Goal: Check status: Check status

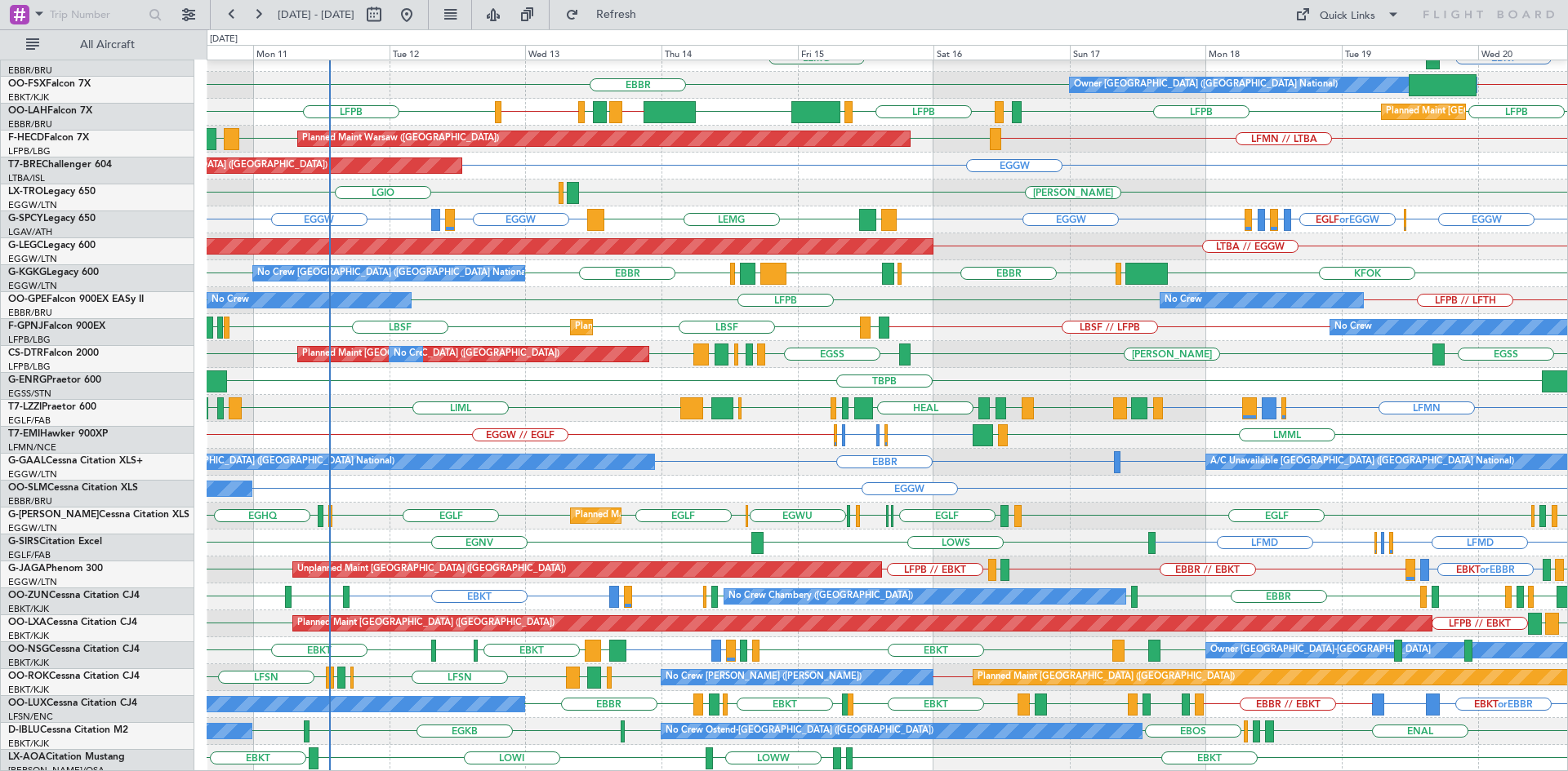
scroll to position [177, 0]
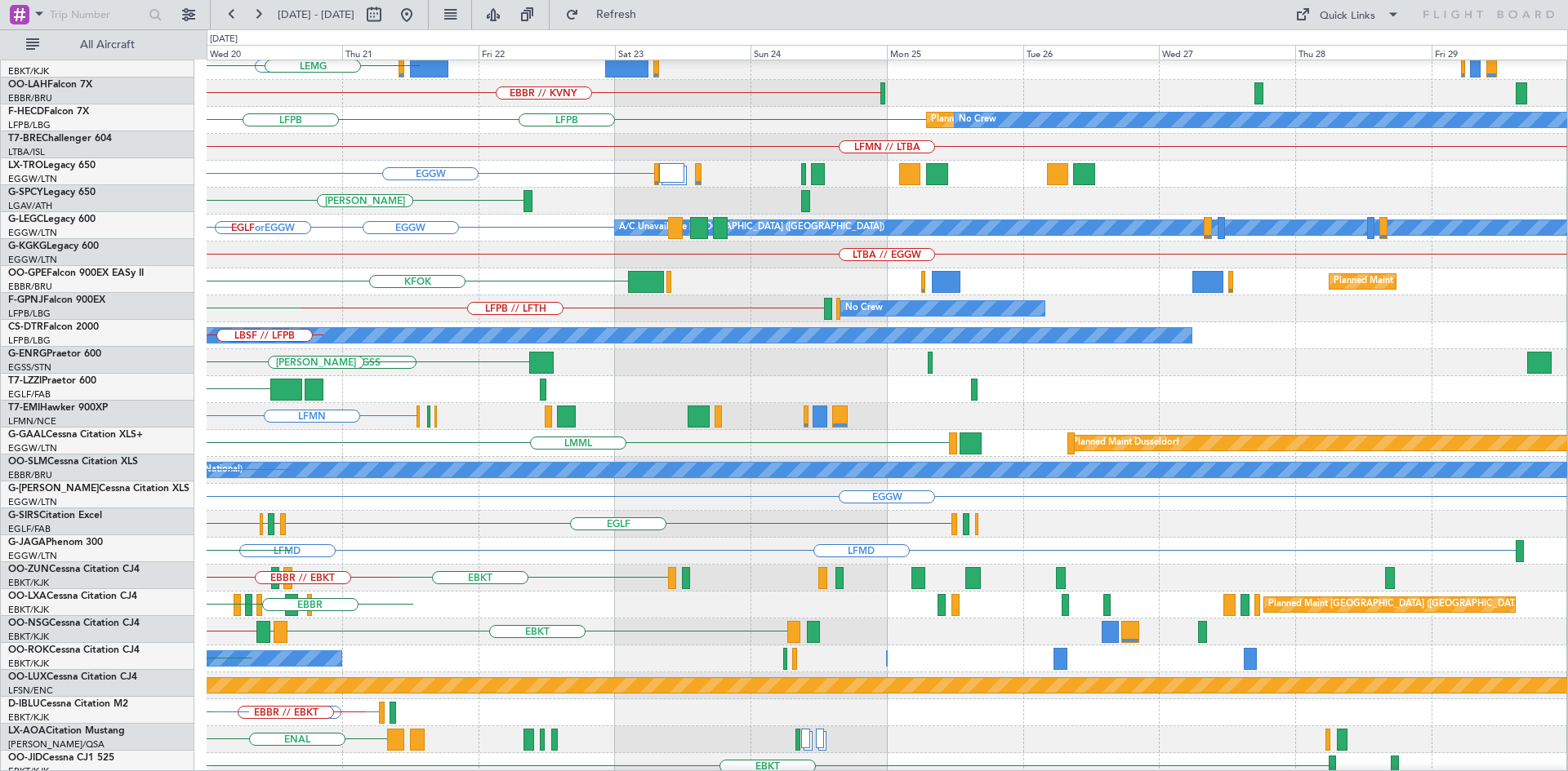
click at [92, 334] on div "EBBR LFMN EBKT [GEOGRAPHIC_DATA] EBBR // KVNY Planned [GEOGRAPHIC_DATA][PERSON_…" at bounding box center [784, 400] width 1568 height 741
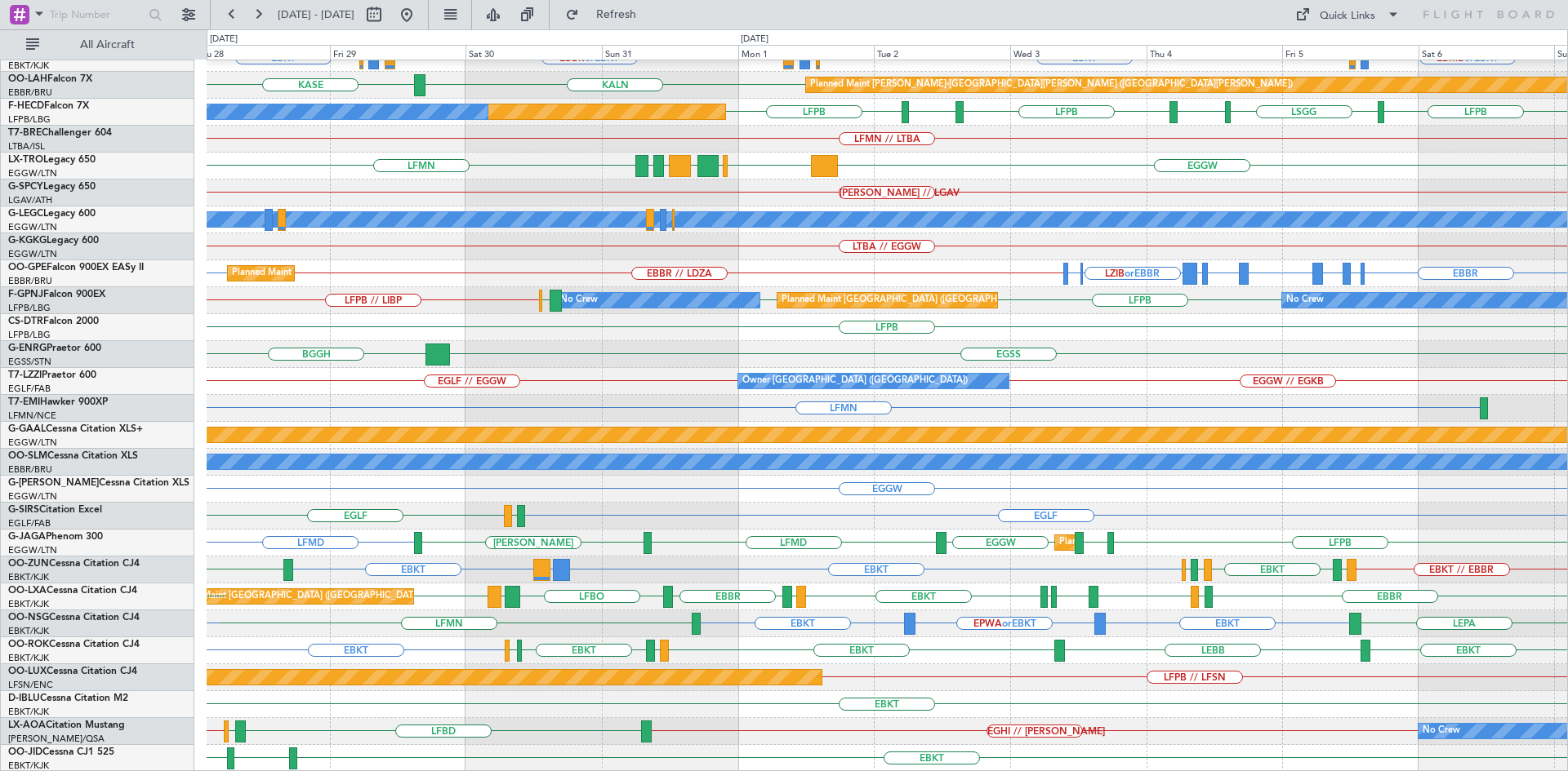
click at [974, 621] on div "LFMN [GEOGRAPHIC_DATA] LEPA Planned Maint [GEOGRAPHIC_DATA]-[GEOGRAPHIC_DATA] E…" at bounding box center [887, 328] width 1360 height 888
click at [792, 667] on div "Planned Maint [GEOGRAPHIC_DATA] ([GEOGRAPHIC_DATA]) LFPB // LFSN" at bounding box center [887, 677] width 1360 height 27
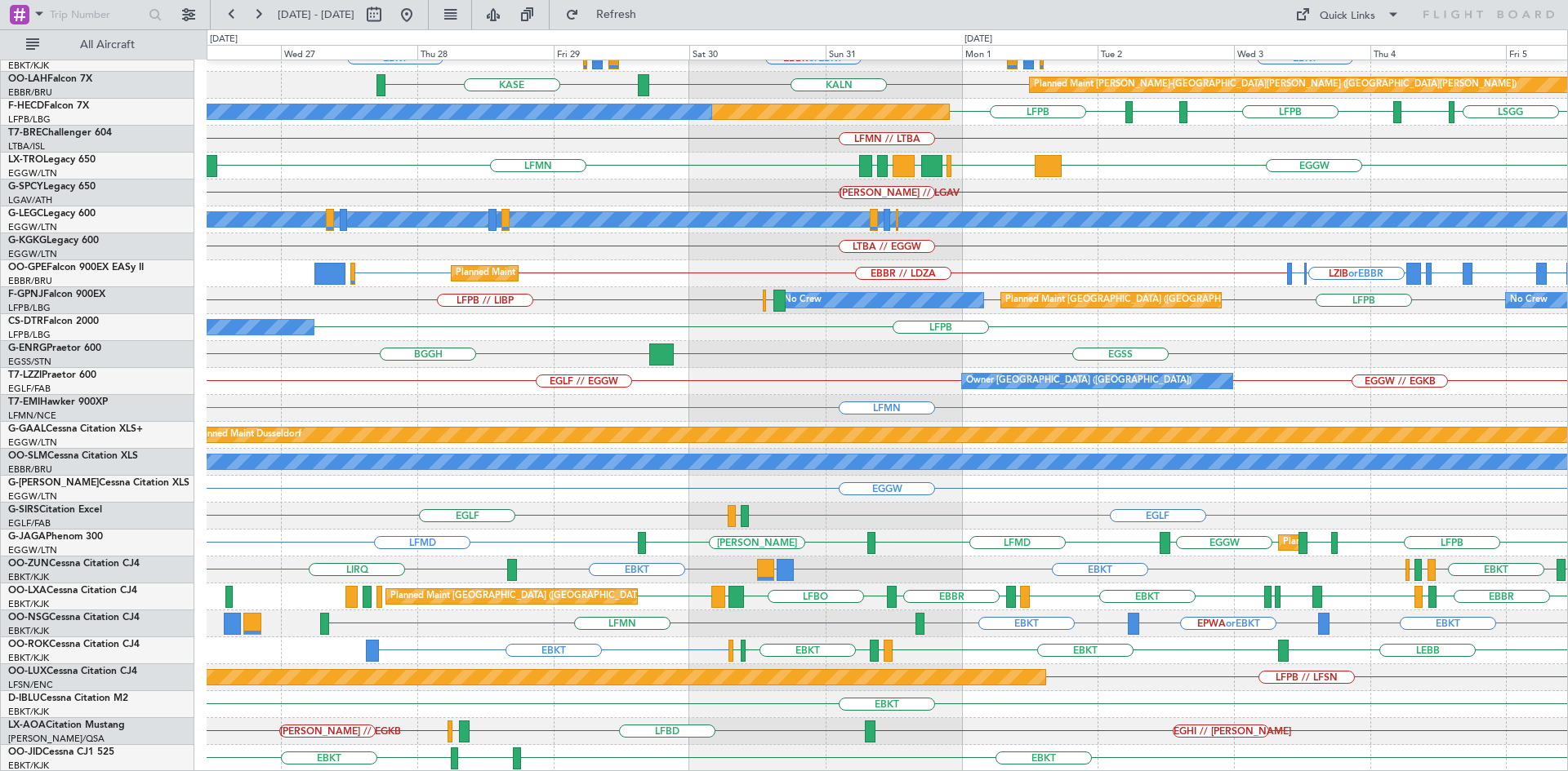
click at [914, 708] on div "LFMN [GEOGRAPHIC_DATA] LEPA EBKT EBBR or EBKT LIRZ or EBKT EBBR or EBKT LIRZ or…" at bounding box center [887, 328] width 1360 height 888
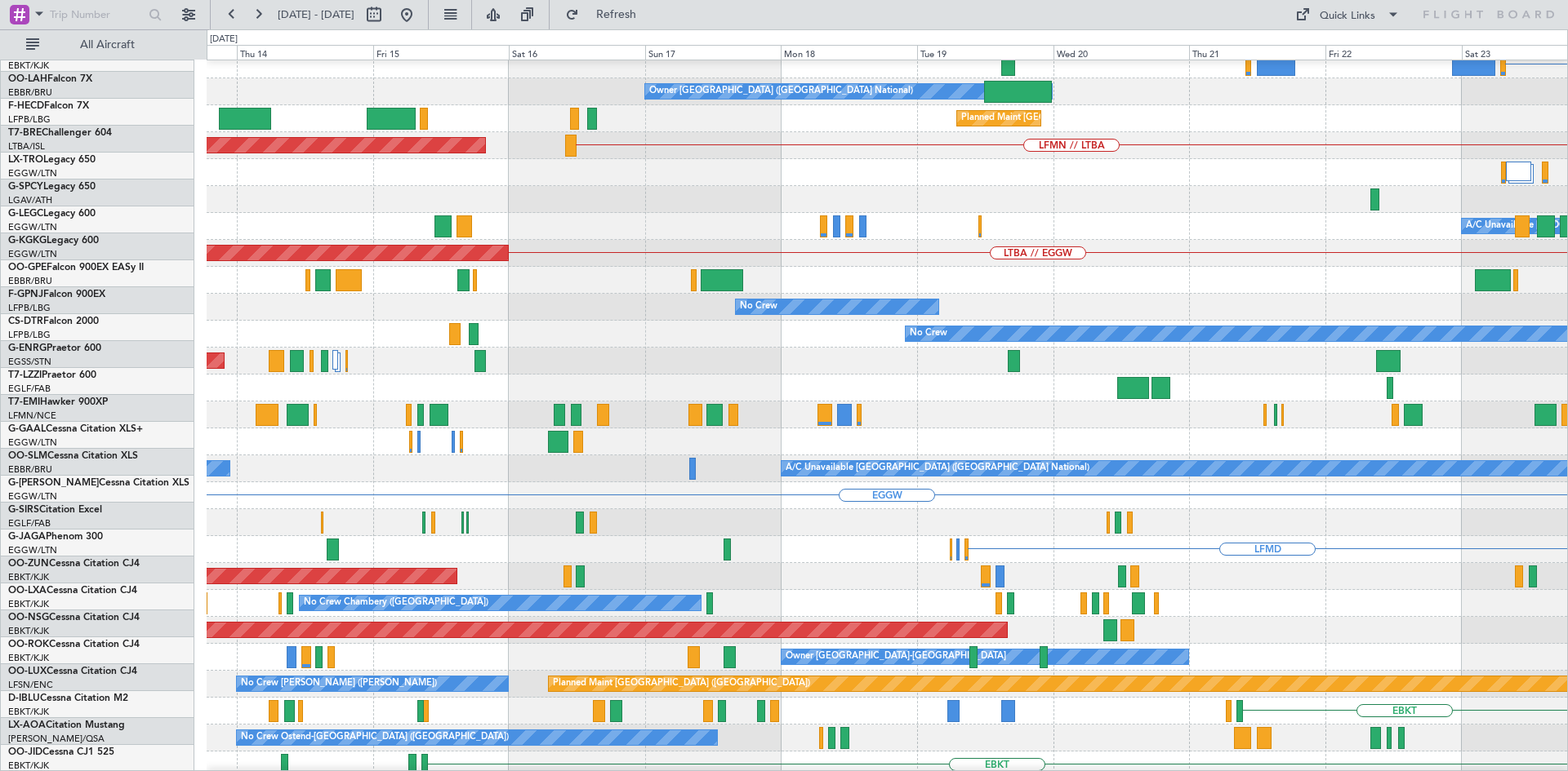
scroll to position [168, 0]
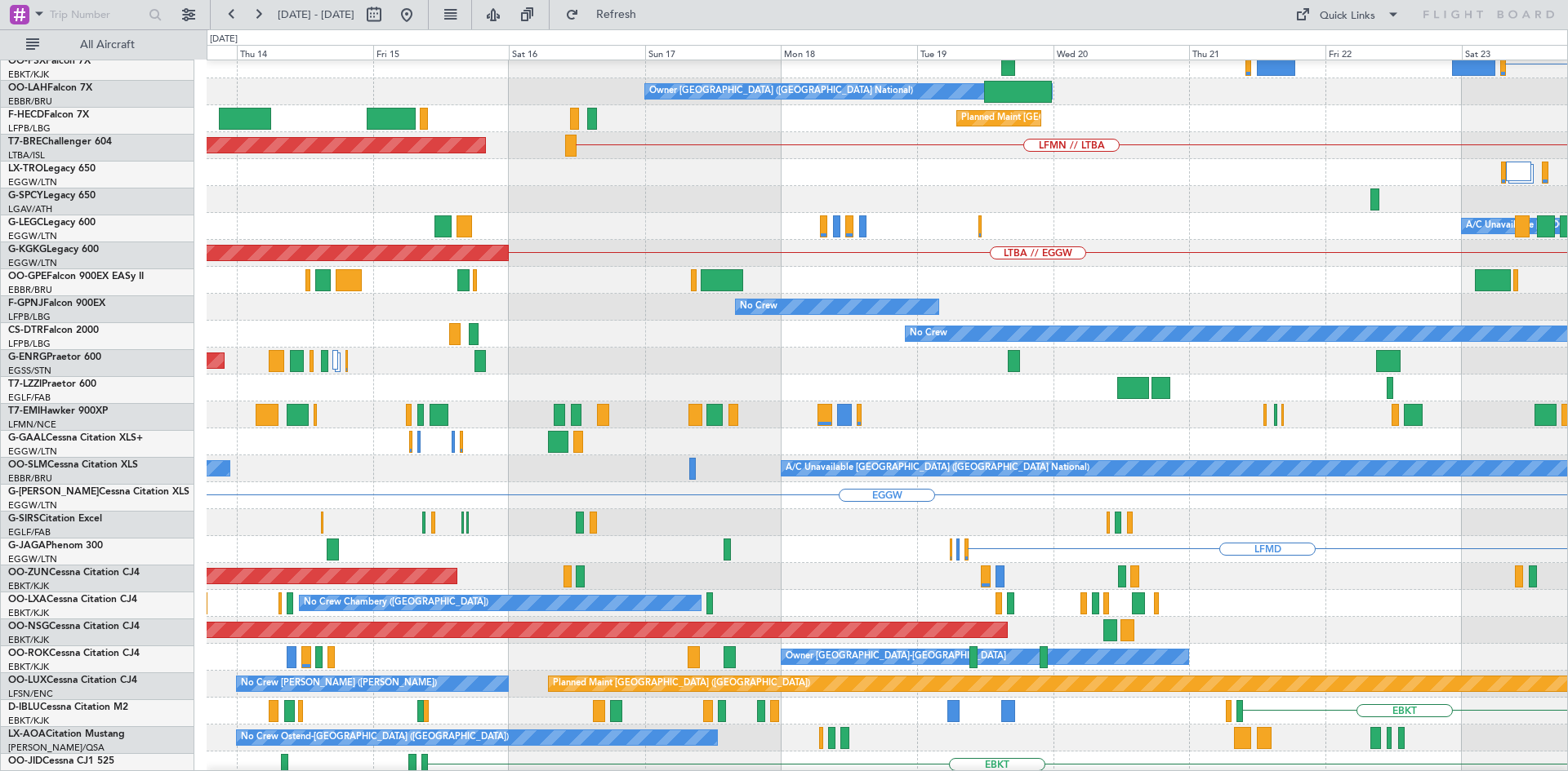
click at [1567, 457] on html "[DATE] - [DATE] Refresh Quick Links All Aircraft LEPA EBKT Owner [GEOGRAPHIC_DA…" at bounding box center [784, 385] width 1568 height 771
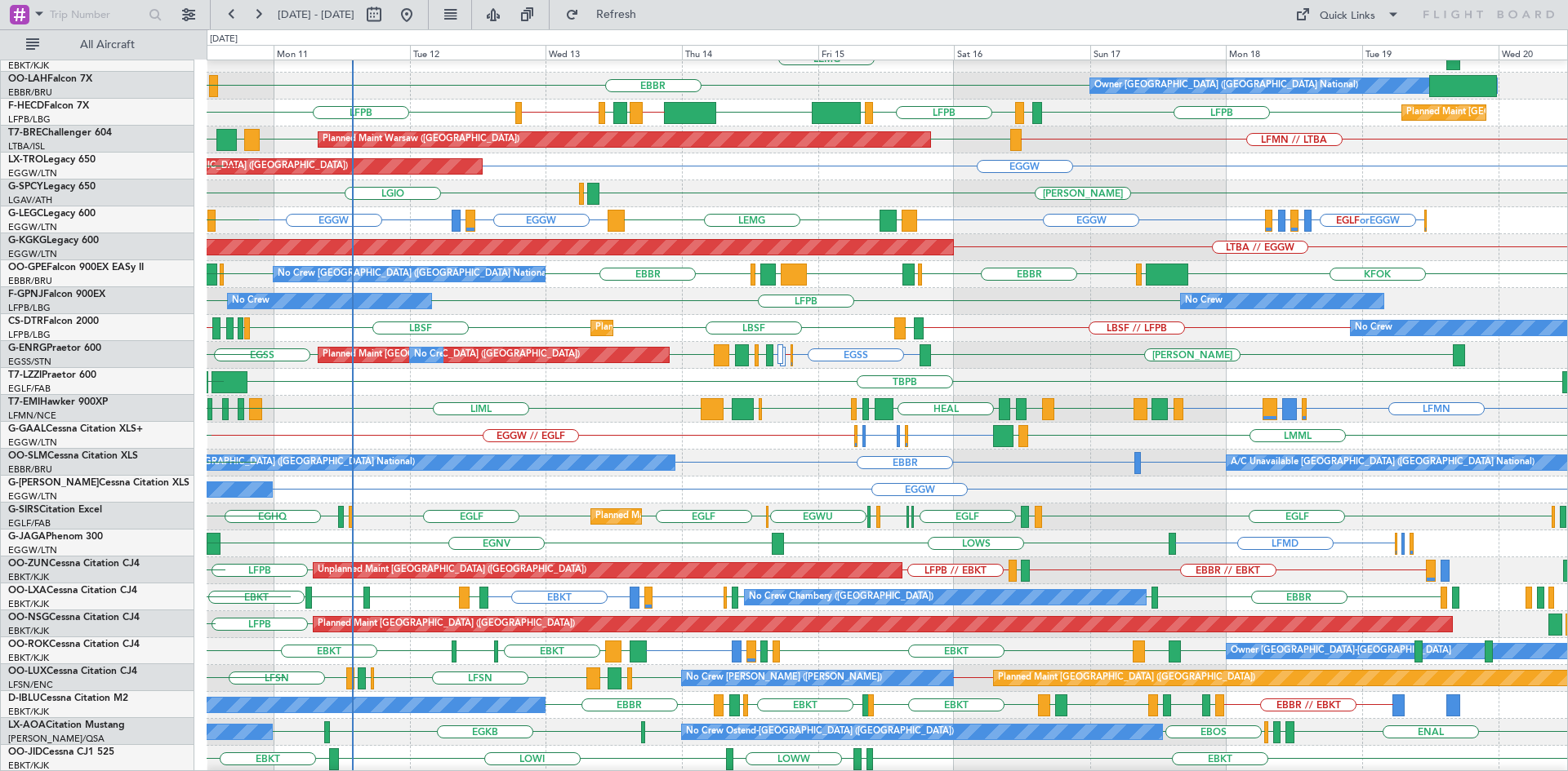
scroll to position [176, 0]
click at [637, 438] on div "EGGW EGWU or EGGW EGSH or EGGW EGWU or EGGW EGGW // EGLF LMML LGAV [GEOGRAPHIC_…" at bounding box center [887, 435] width 1360 height 27
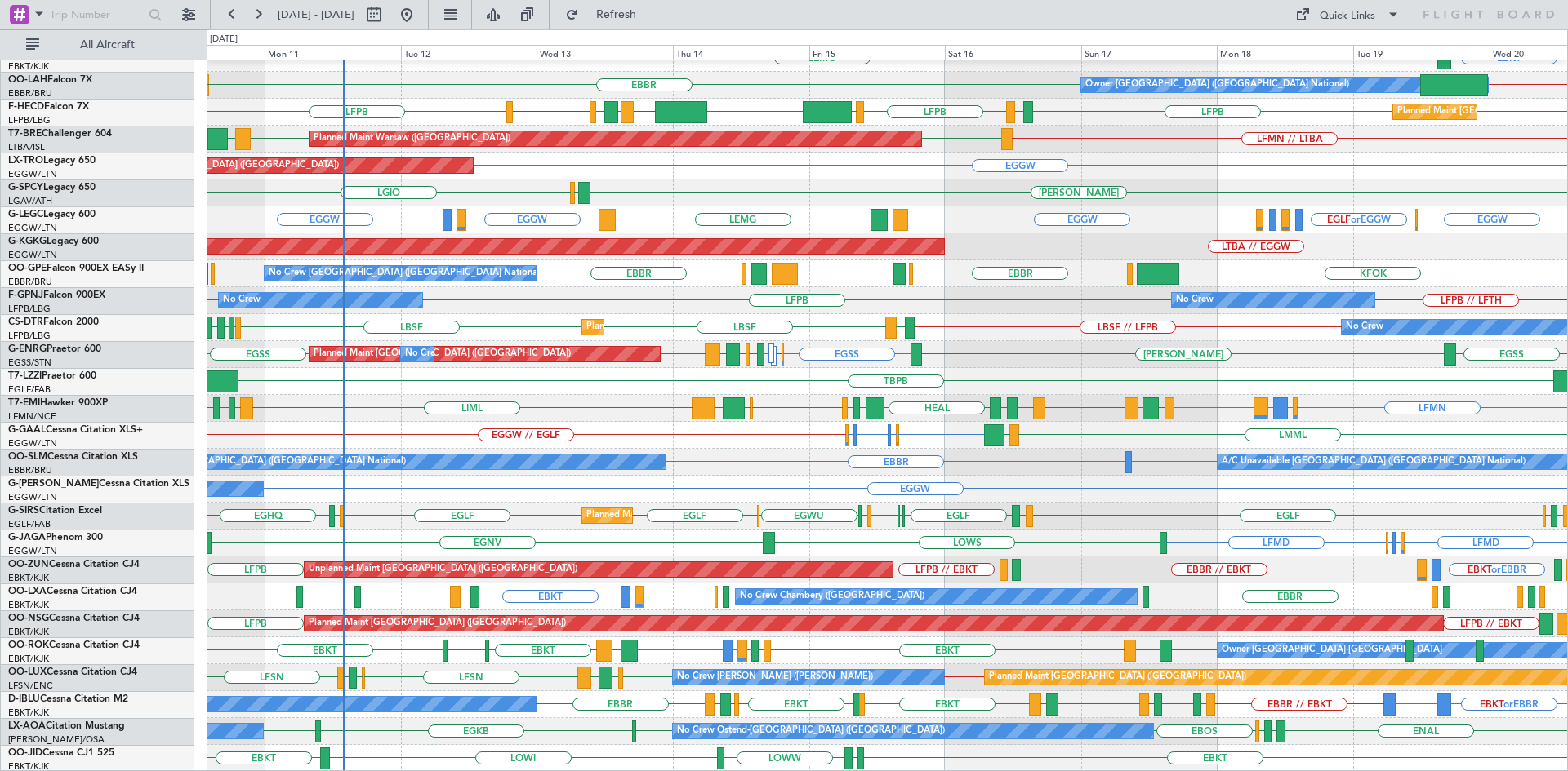
scroll to position [177, 0]
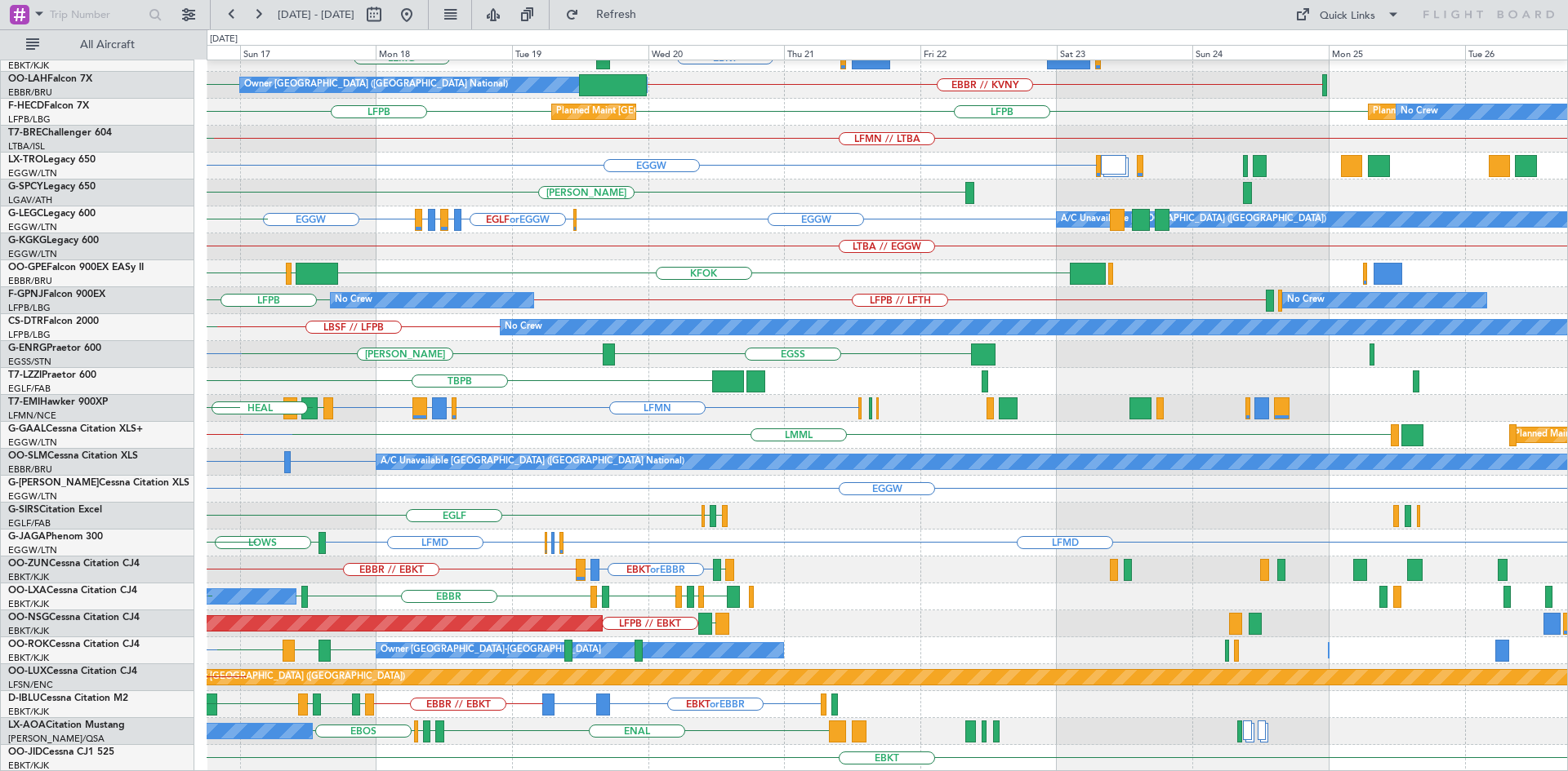
click at [266, 642] on div "EBBR LFMN [GEOGRAPHIC_DATA] EBKT [GEOGRAPHIC_DATA] Owner [GEOGRAPHIC_DATA] (Bru…" at bounding box center [887, 328] width 1360 height 888
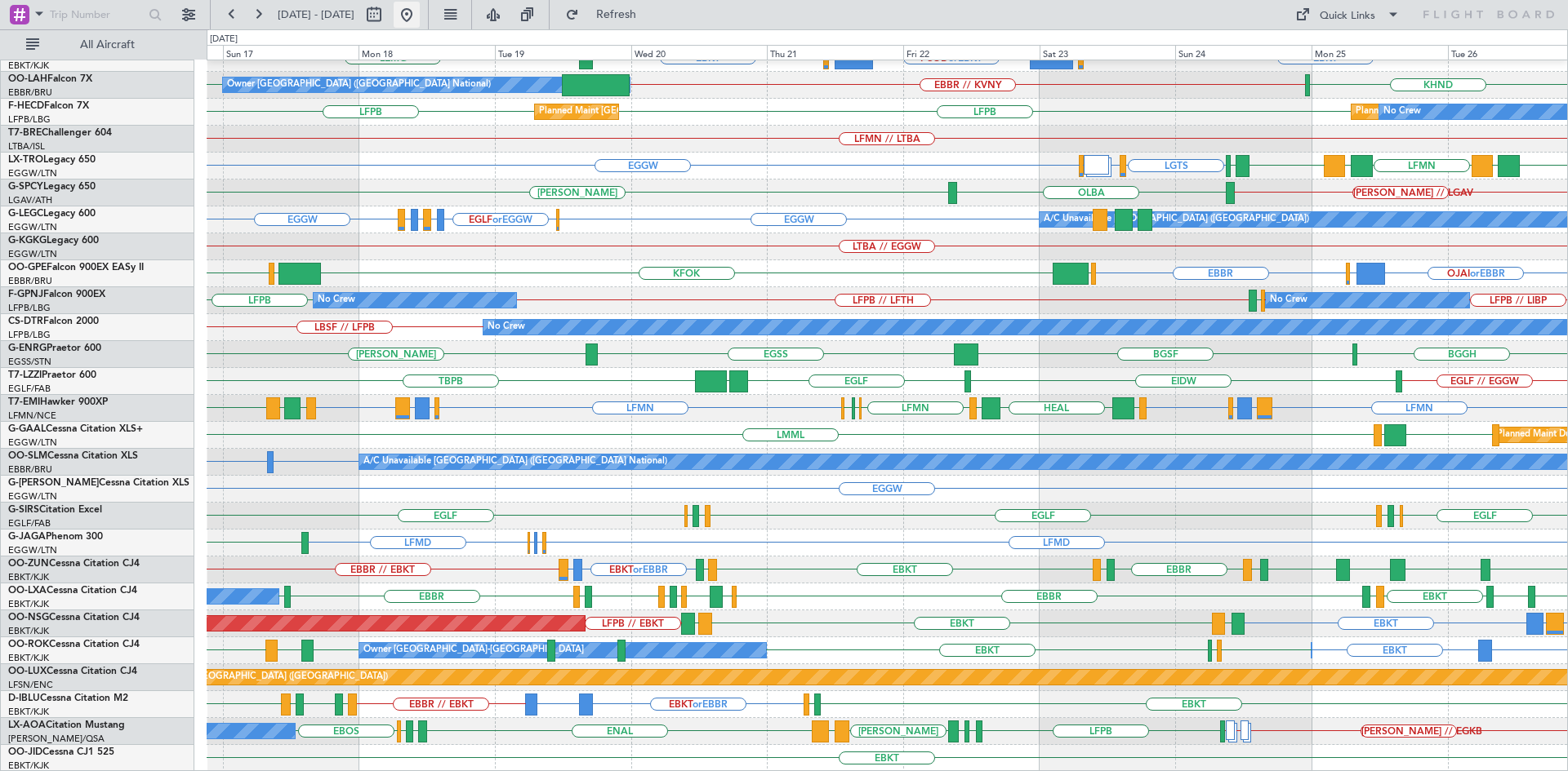
click at [420, 23] on button at bounding box center [407, 15] width 26 height 26
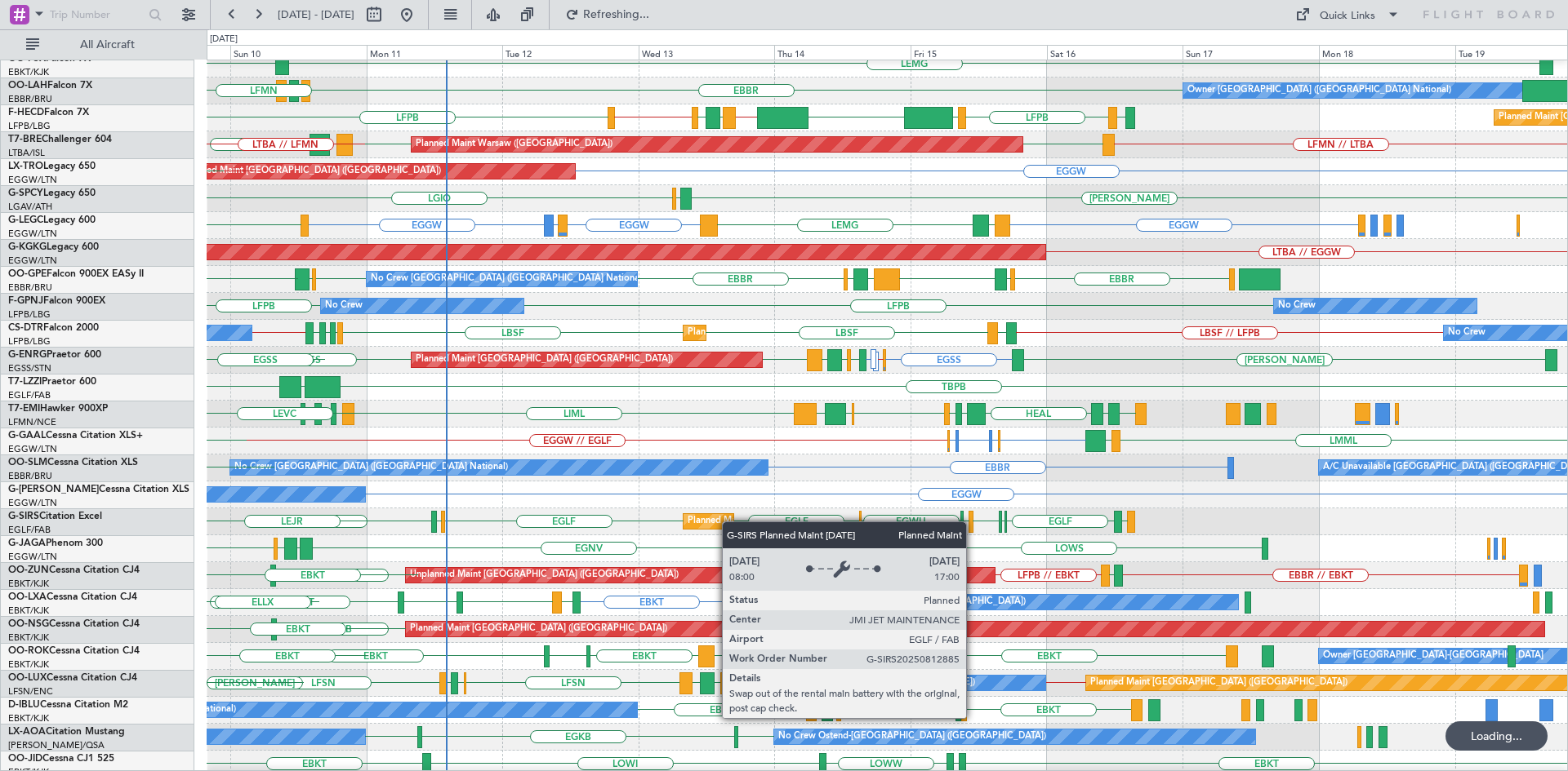
scroll to position [171, 0]
click at [727, 521] on div "Planned Maint [GEOGRAPHIC_DATA] ([GEOGRAPHIC_DATA])" at bounding box center [817, 522] width 257 height 24
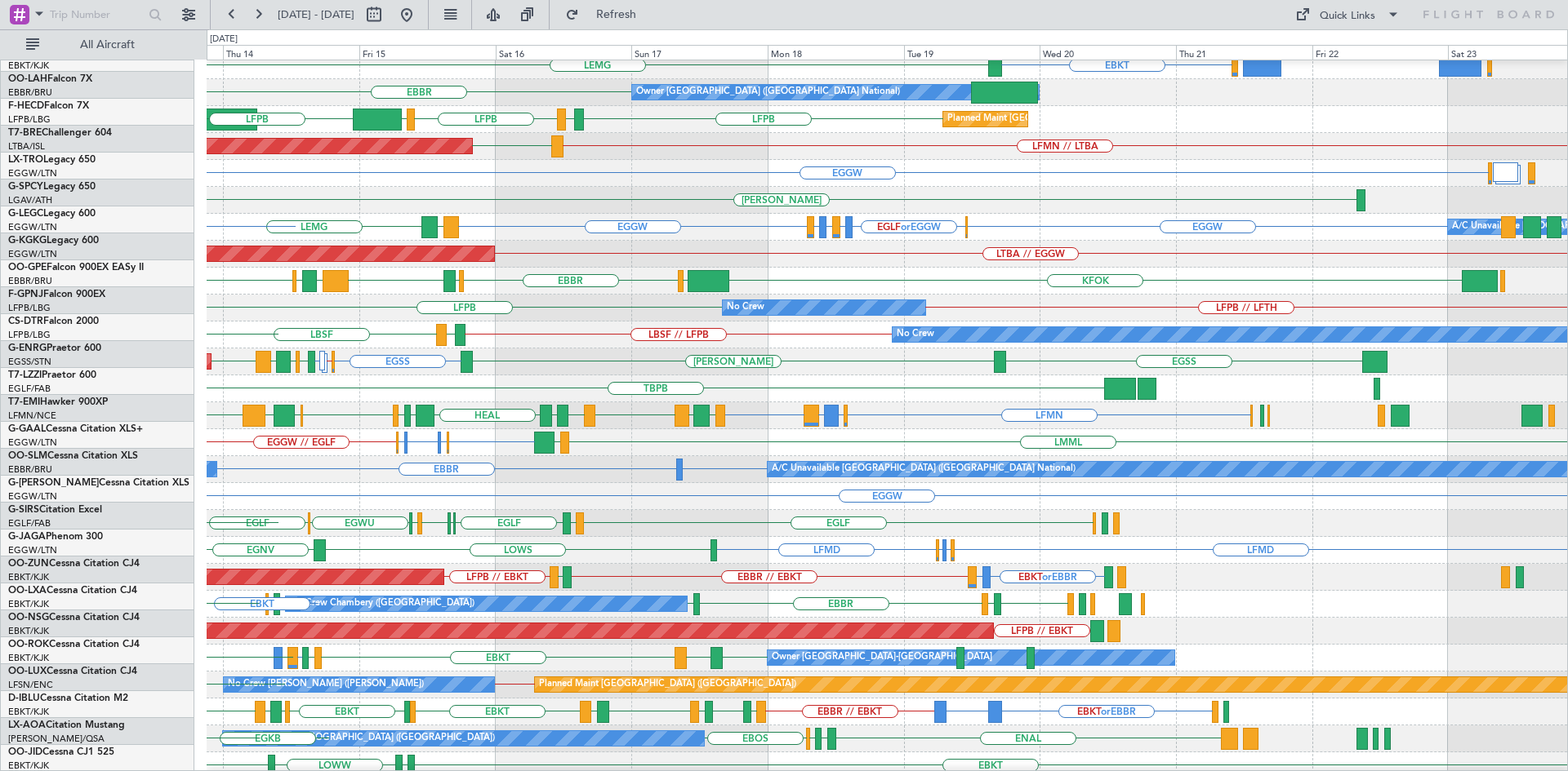
scroll to position [169, 0]
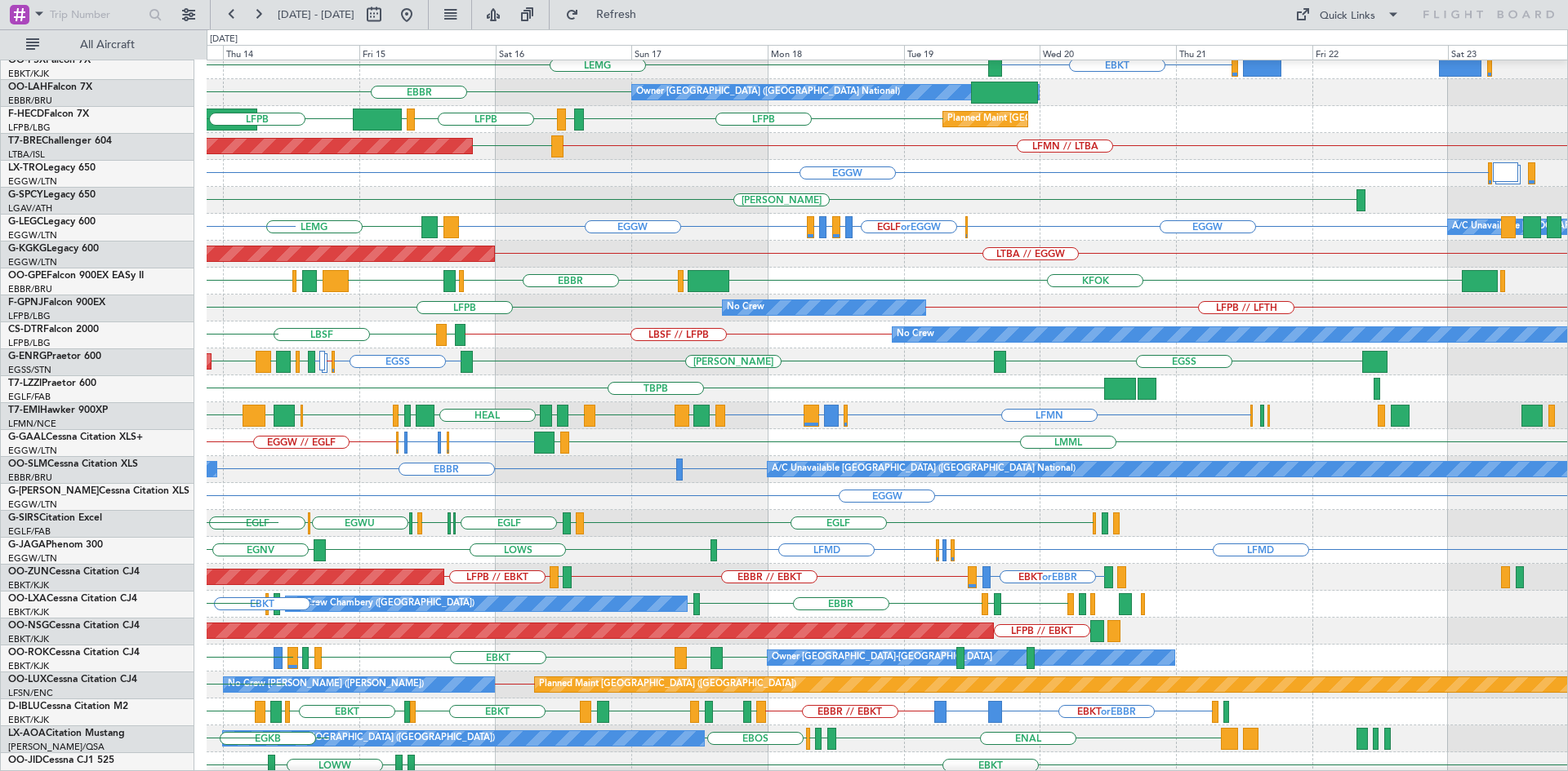
click at [589, 305] on div "LFPB // LFTH LFPB No Crew No Crew No Crew" at bounding box center [887, 308] width 1360 height 27
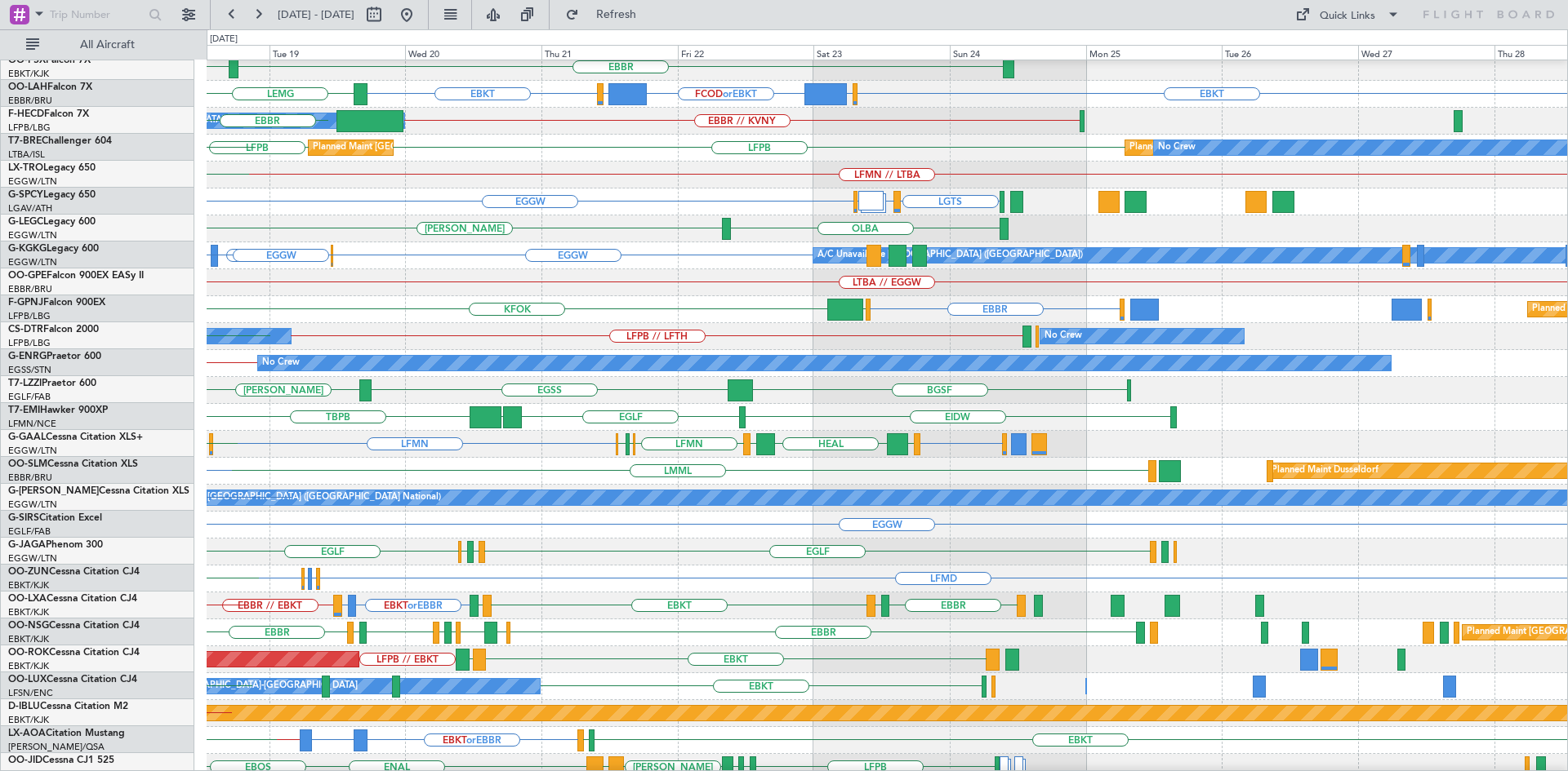
scroll to position [141, 0]
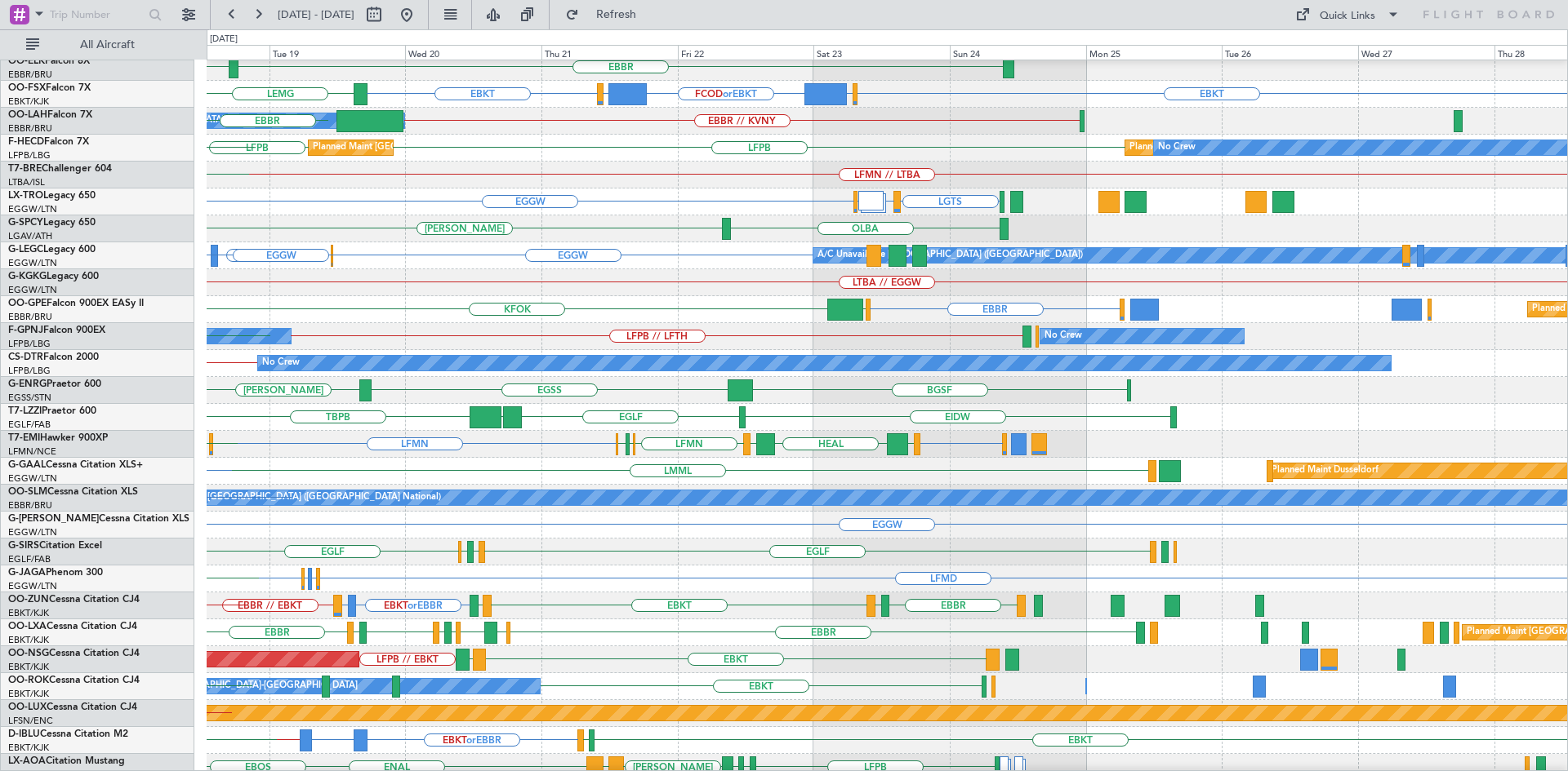
click at [559, 281] on div "LTBA // EGGW" at bounding box center [887, 282] width 1360 height 27
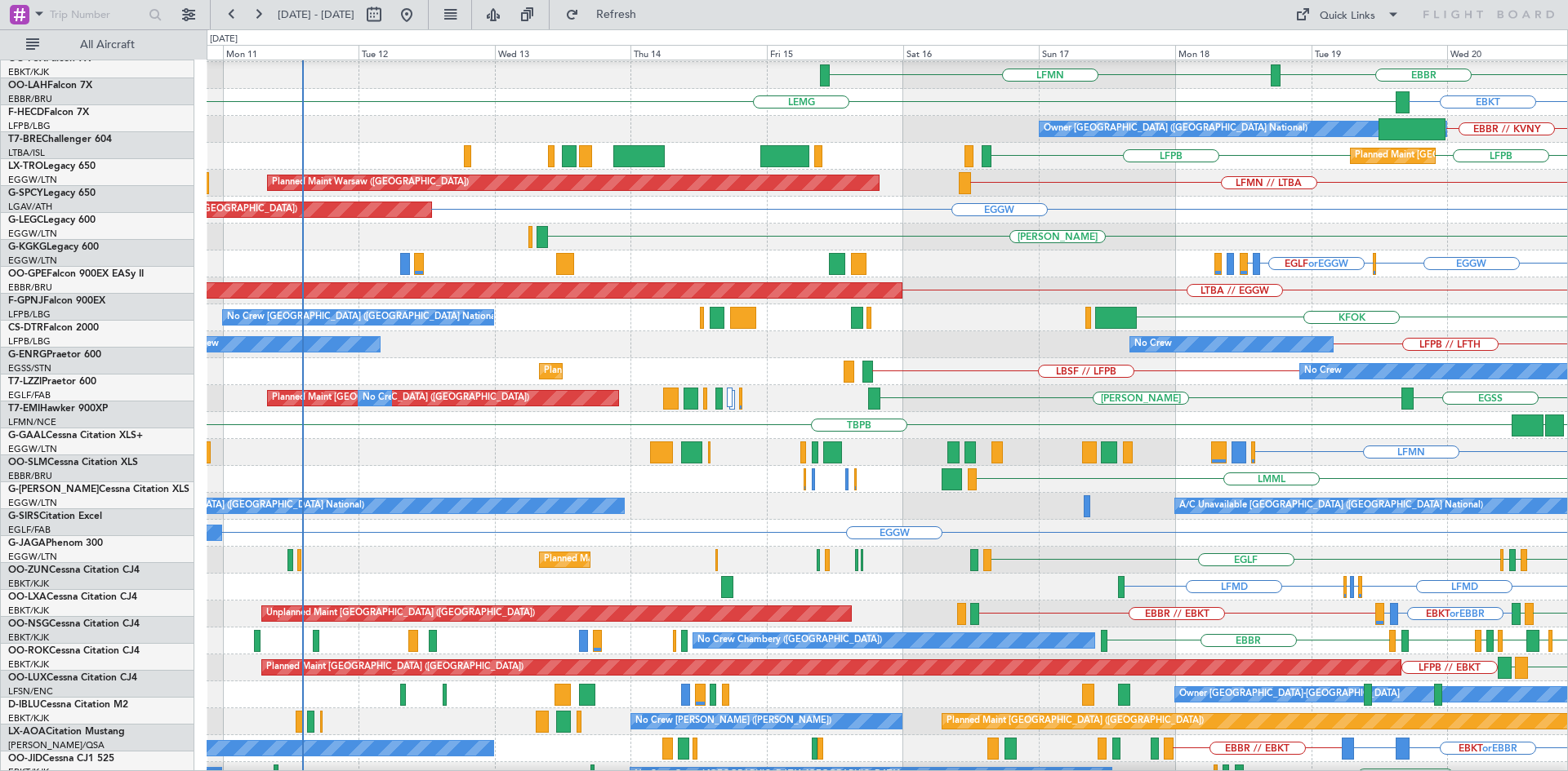
scroll to position [133, 0]
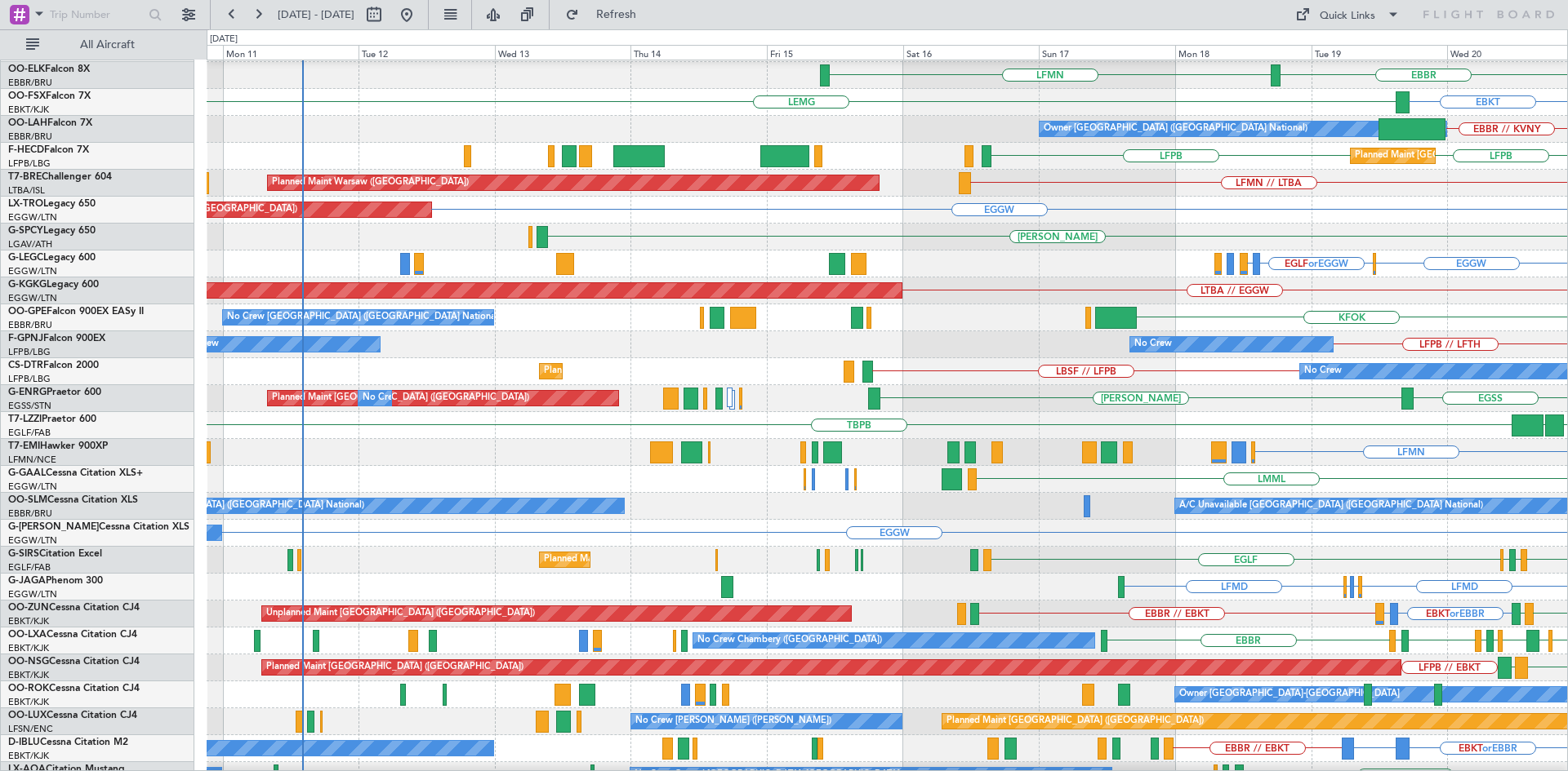
click at [1567, 287] on html "[DATE] - [DATE] Refresh Quick Links All Aircraft EBLG LDDU EBLG EDDB Planned Ma…" at bounding box center [784, 385] width 1568 height 771
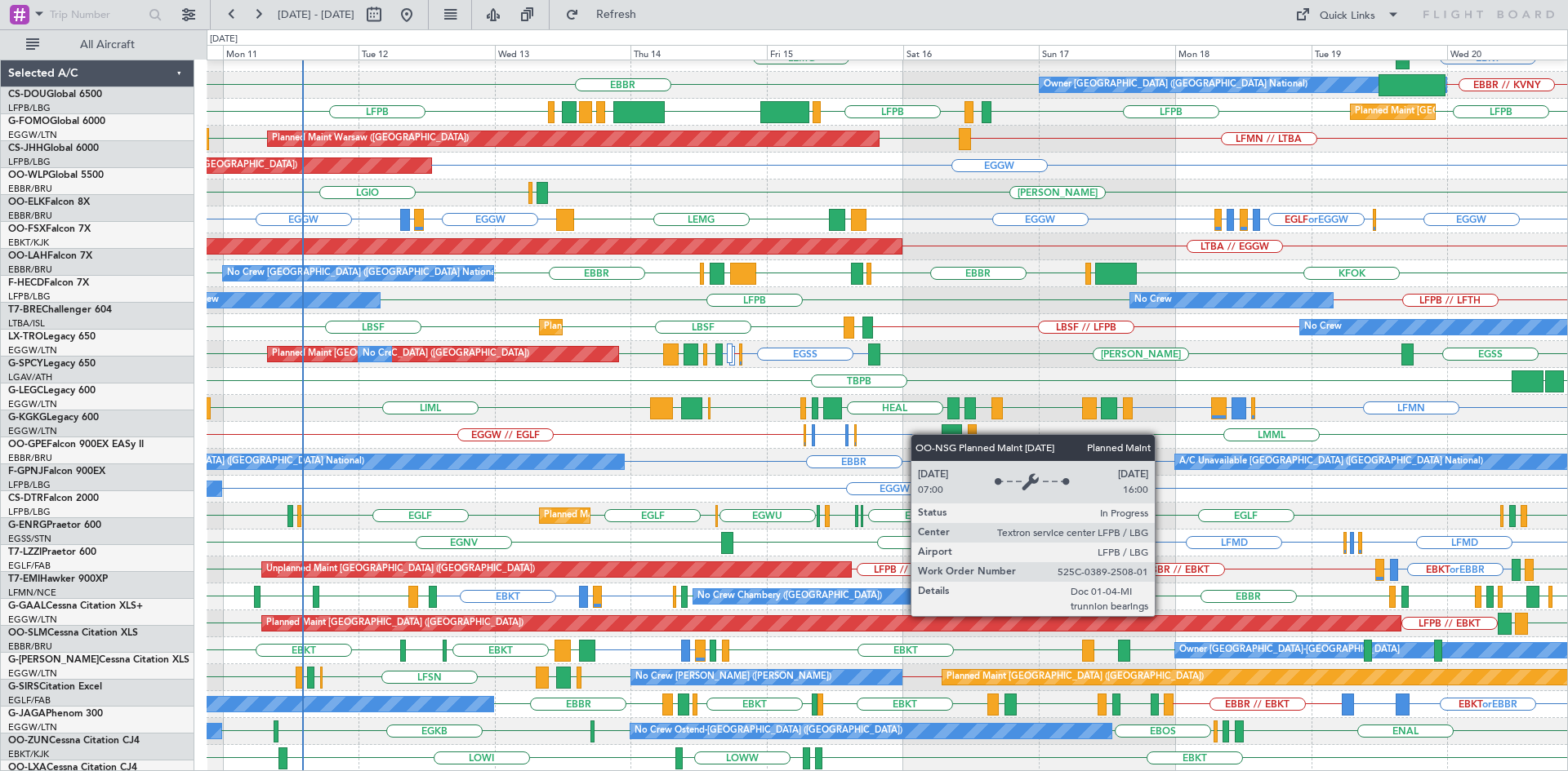
scroll to position [177, 0]
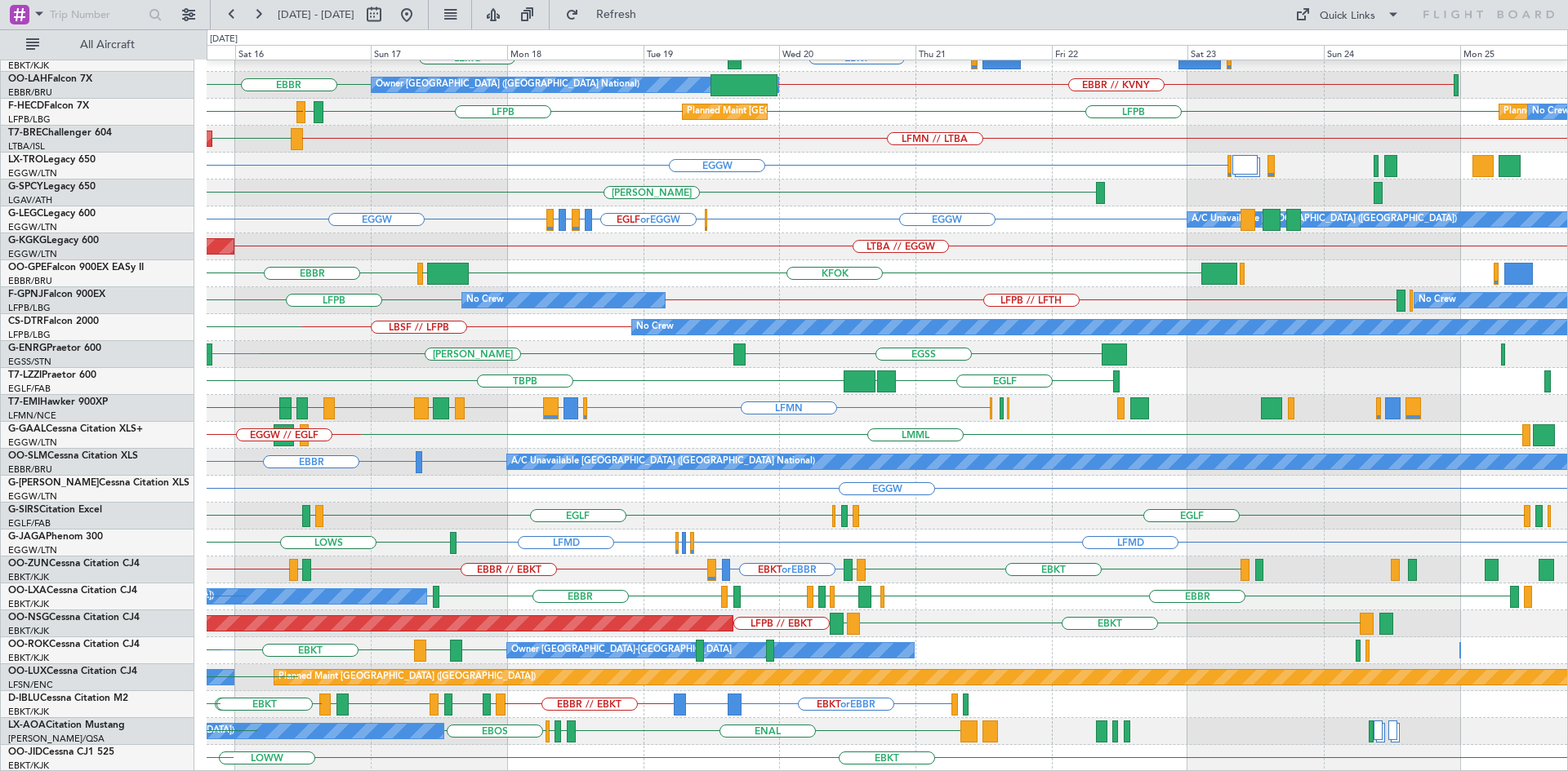
click at [609, 521] on div "EBBR LFMN [GEOGRAPHIC_DATA] EBKT [GEOGRAPHIC_DATA] EBBR // KVNY [GEOGRAPHIC_DAT…" at bounding box center [887, 328] width 1360 height 888
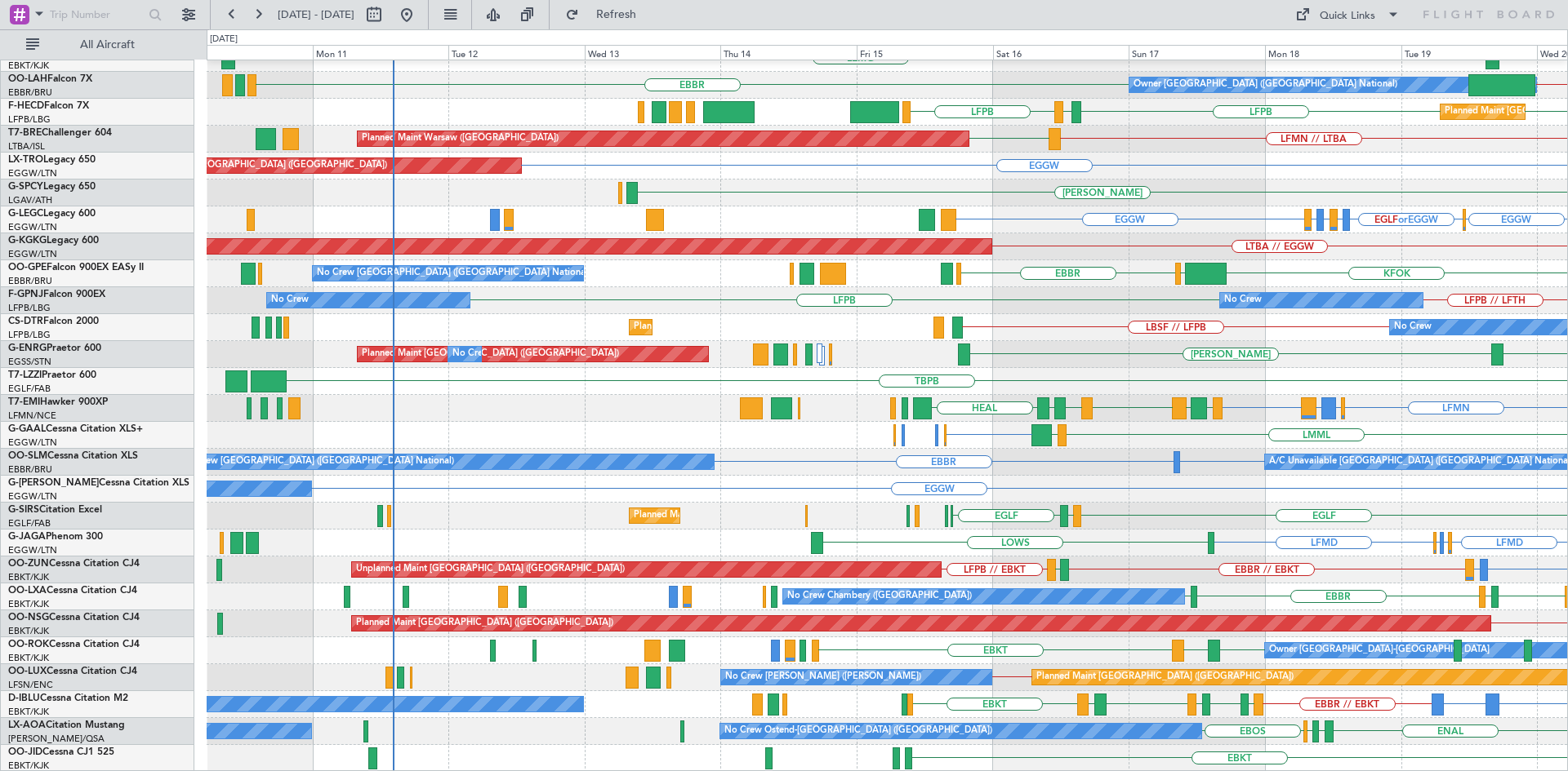
click at [1530, 196] on div "EBBR LFMN EBKT [GEOGRAPHIC_DATA] LSGG or EBKT FCOD or EBKT Owner [GEOGRAPHIC_DA…" at bounding box center [887, 328] width 1360 height 888
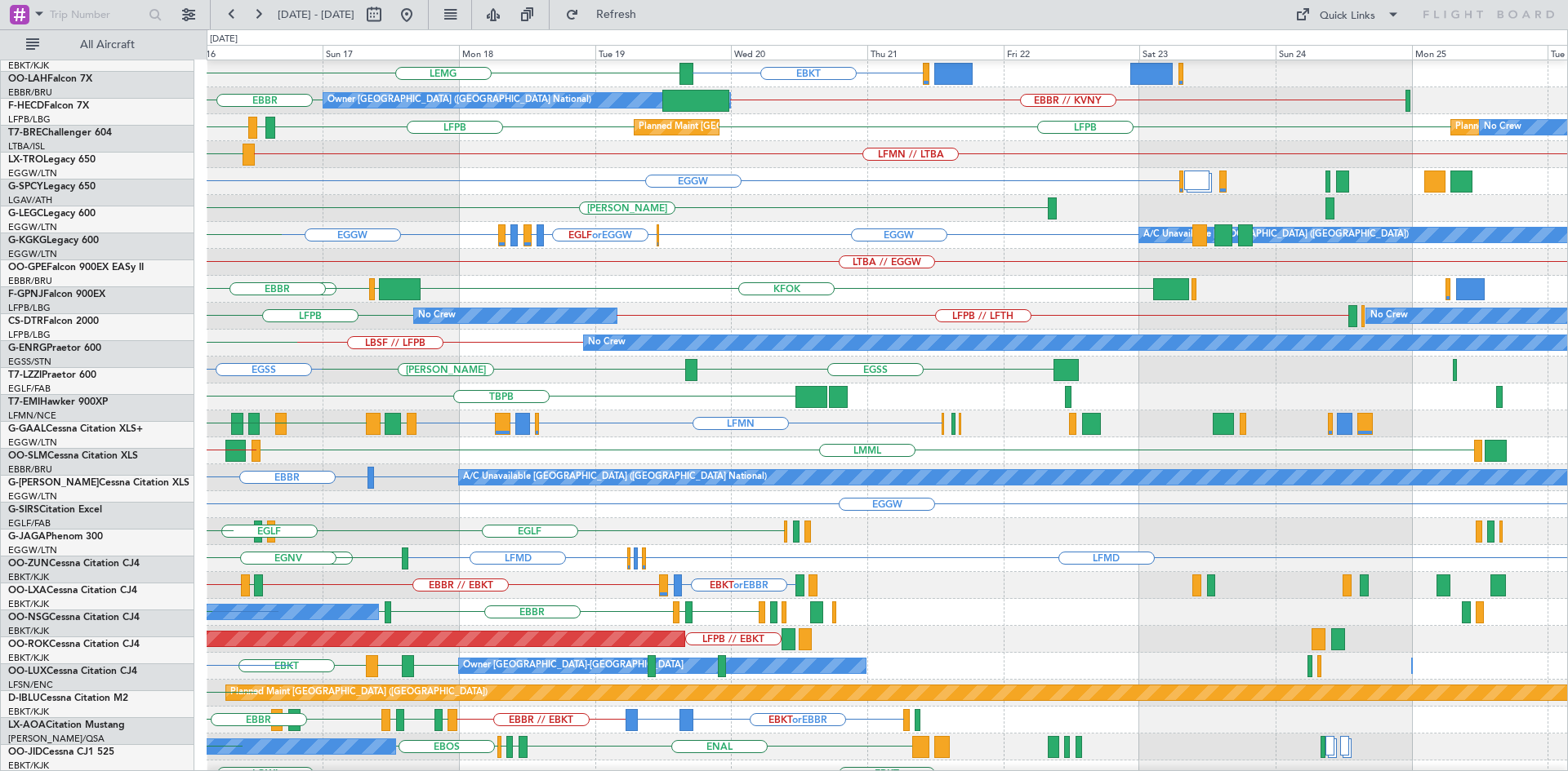
scroll to position [143, 0]
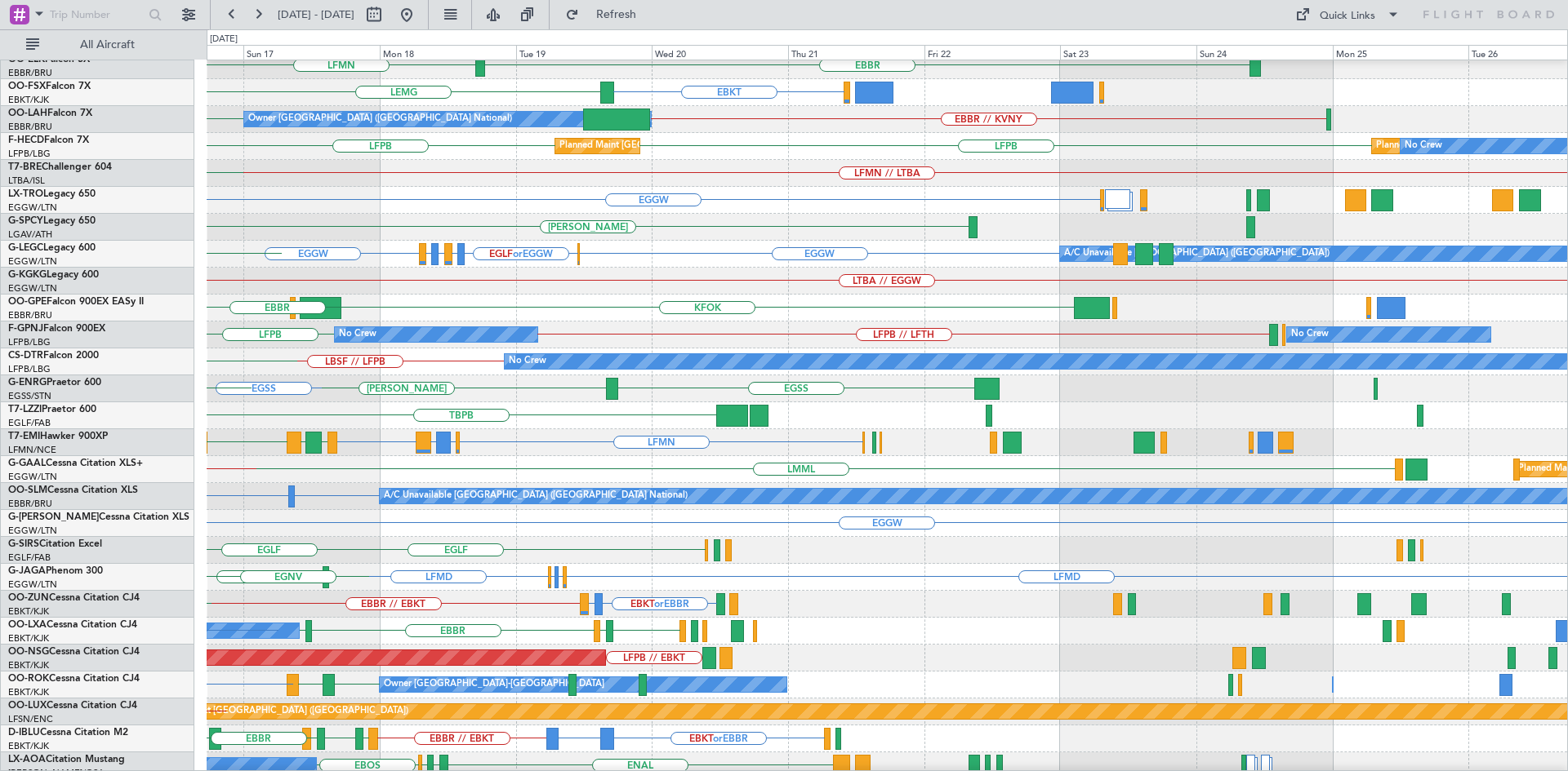
click at [364, 314] on div "KFOK [GEOGRAPHIC_DATA] [GEOGRAPHIC_DATA] [GEOGRAPHIC_DATA] [PERSON_NAME][GEOGRA…" at bounding box center [887, 308] width 1360 height 27
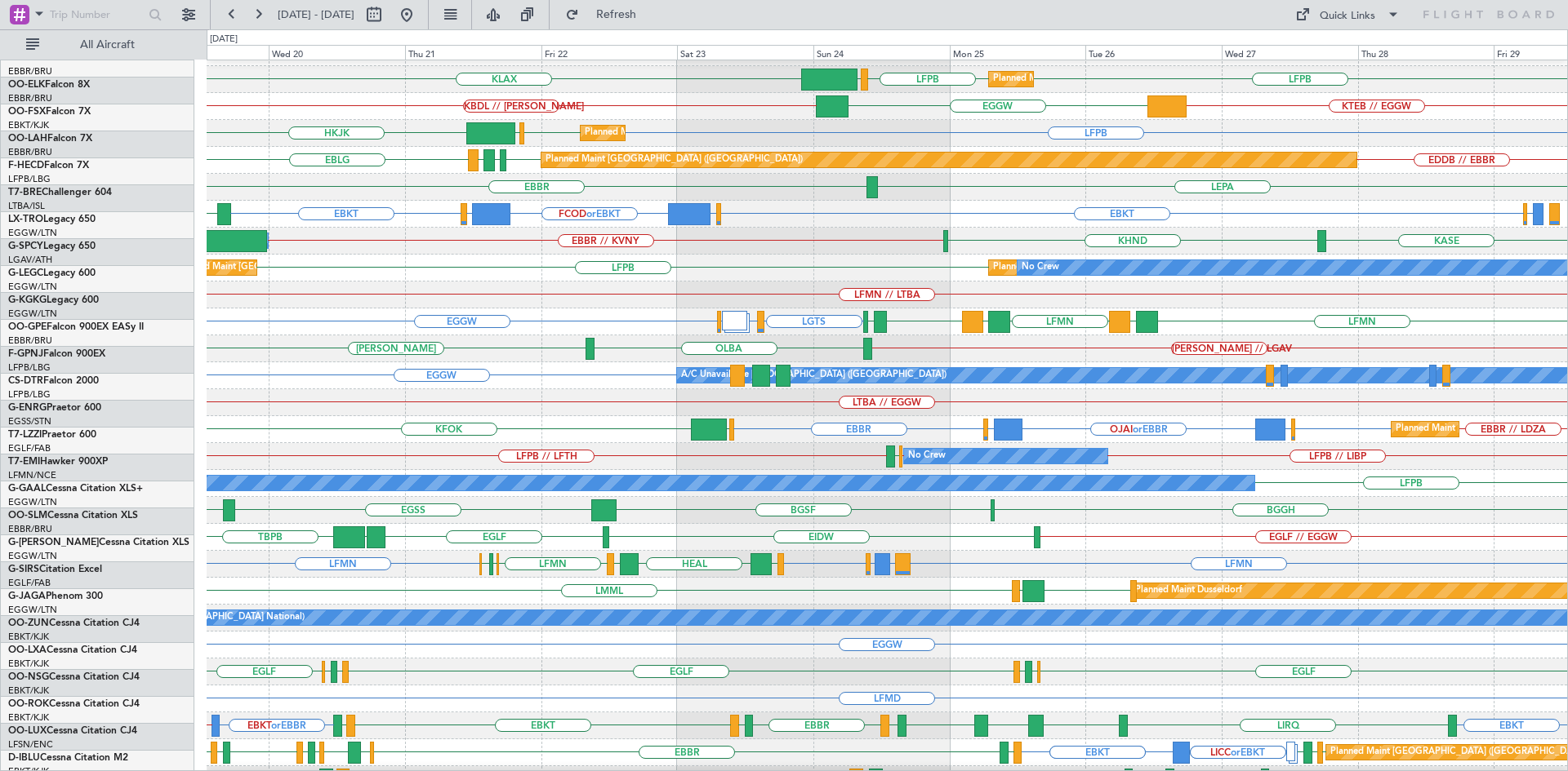
scroll to position [0, 0]
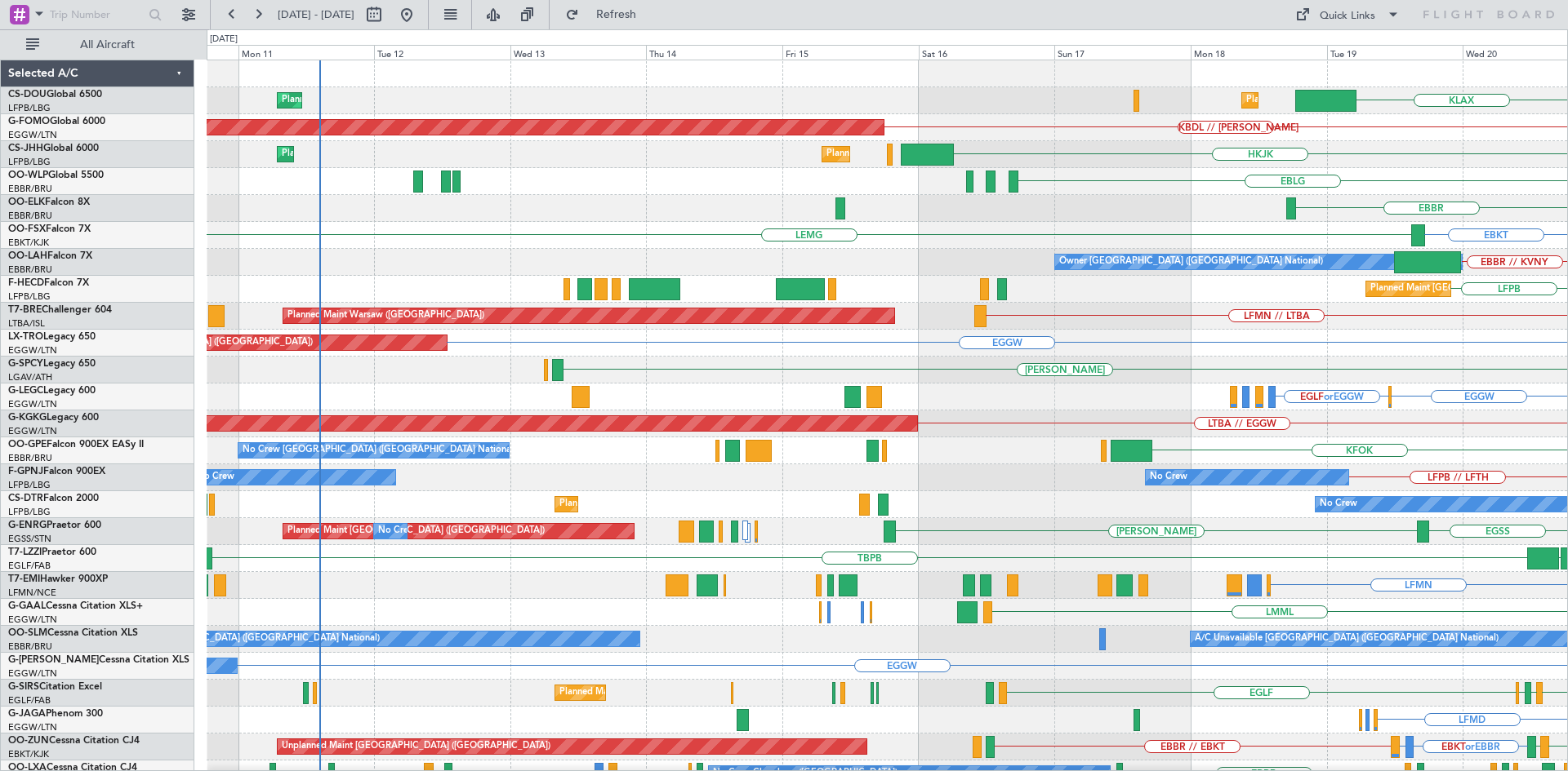
click at [1560, 759] on div "KLAX Planned Maint [GEOGRAPHIC_DATA] ([GEOGRAPHIC_DATA]) Planned Maint [GEOGRAP…" at bounding box center [887, 504] width 1360 height 888
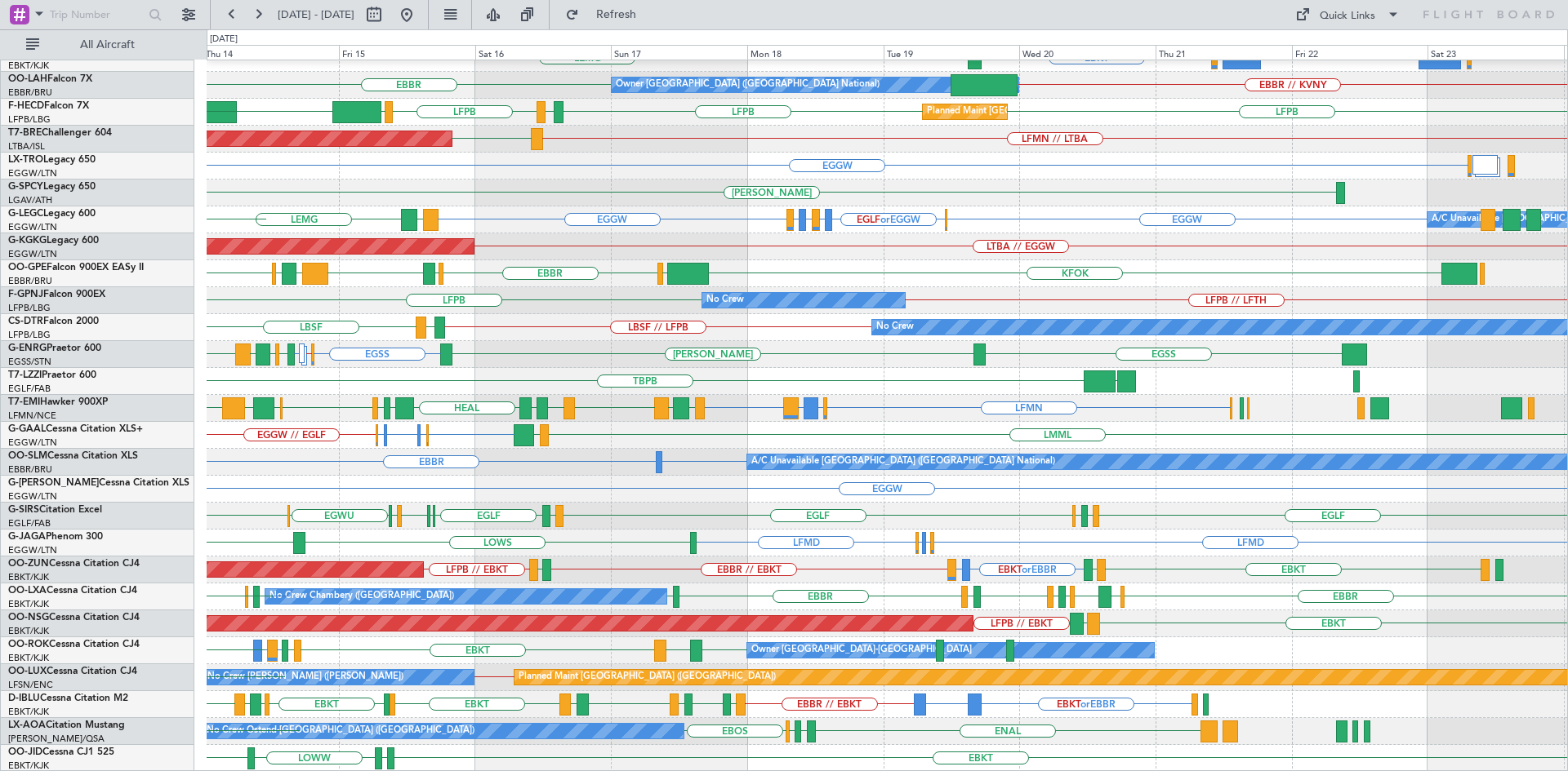
scroll to position [177, 0]
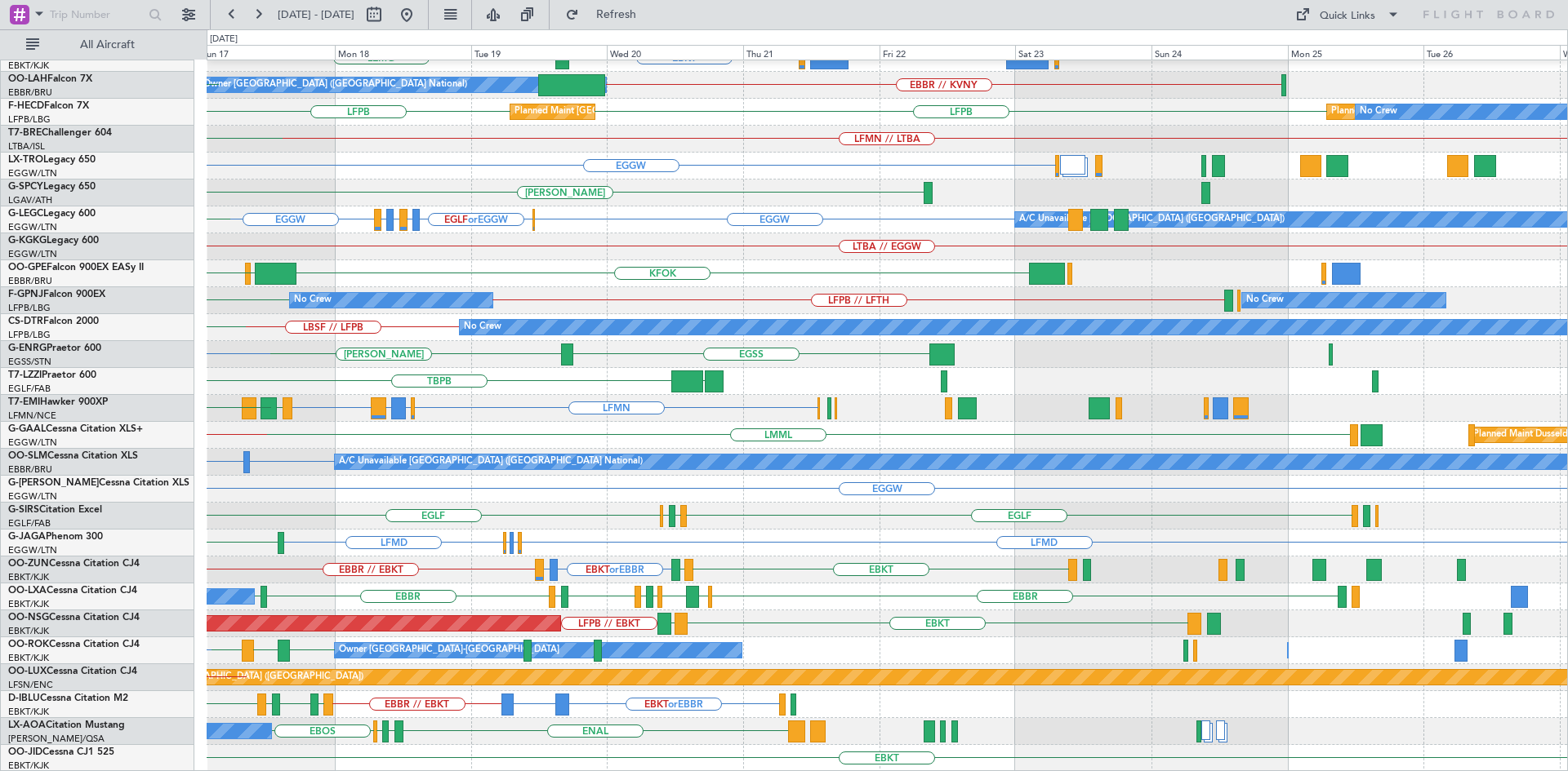
click at [469, 582] on div "EBBR LFMN [GEOGRAPHIC_DATA] EBKT [GEOGRAPHIC_DATA] Owner [GEOGRAPHIC_DATA] (Bru…" at bounding box center [887, 328] width 1360 height 888
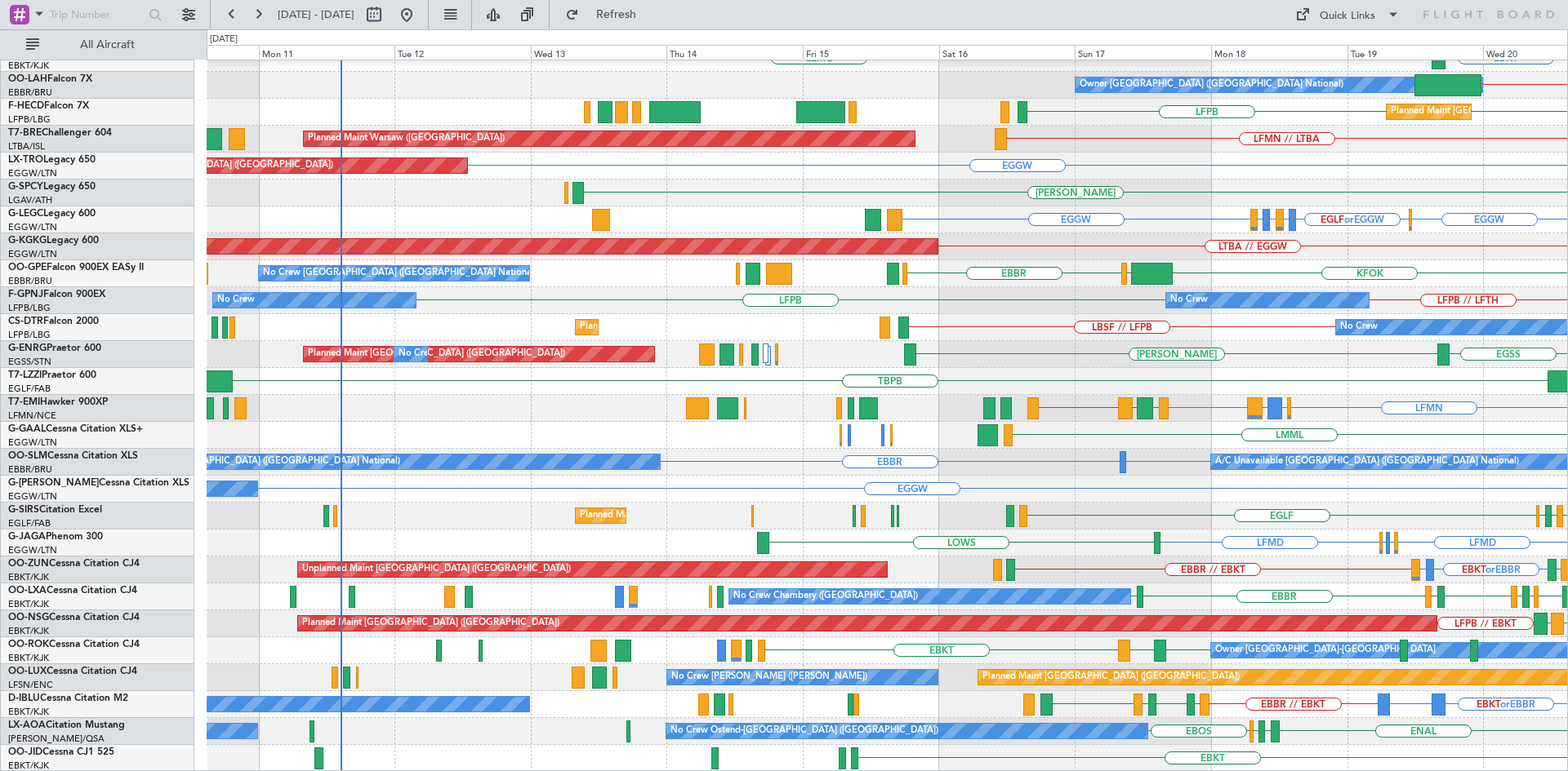
click at [1567, 122] on html "17 Aug 2025 - 27 Aug 2025 Refresh Quick Links All Aircraft EBBR LFMN EBKT LEMG …" at bounding box center [784, 385] width 1568 height 771
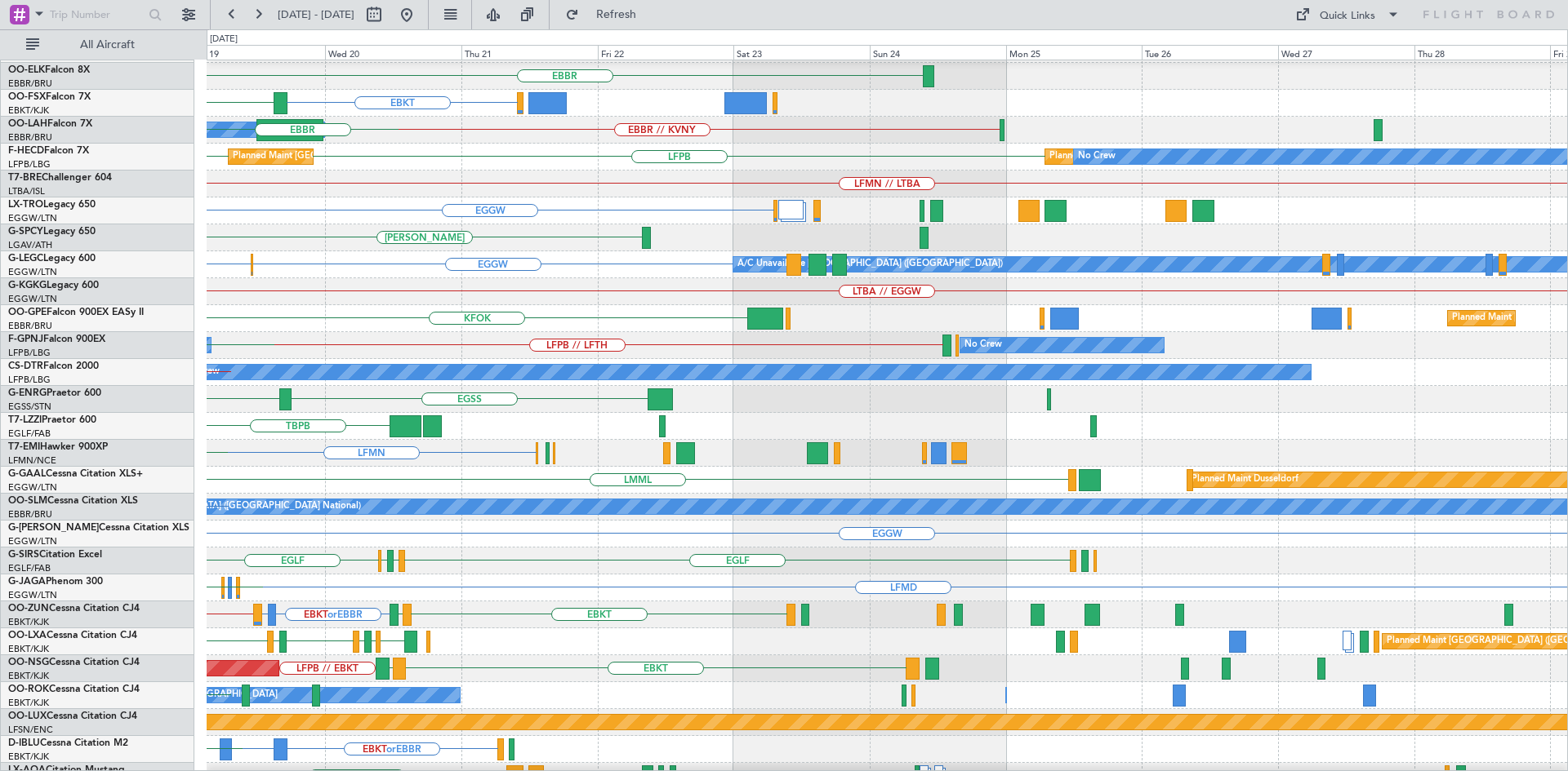
click at [180, 444] on div "EBLG Planned Maint Berlin (Brandenburg) LDSP EBBR LFMN EBKT LEMG EBBR // KVNY O…" at bounding box center [784, 400] width 1568 height 741
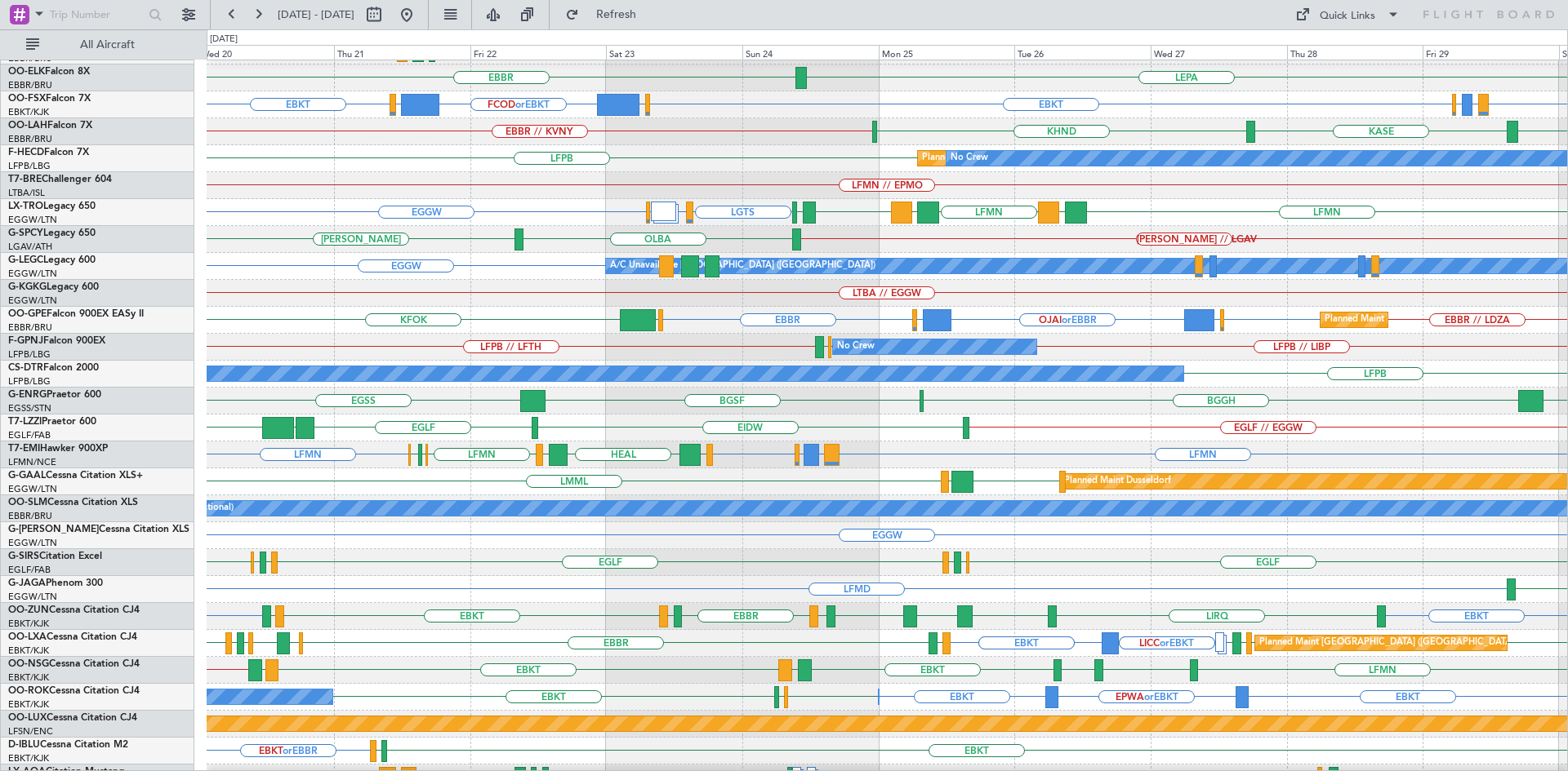
scroll to position [0, 0]
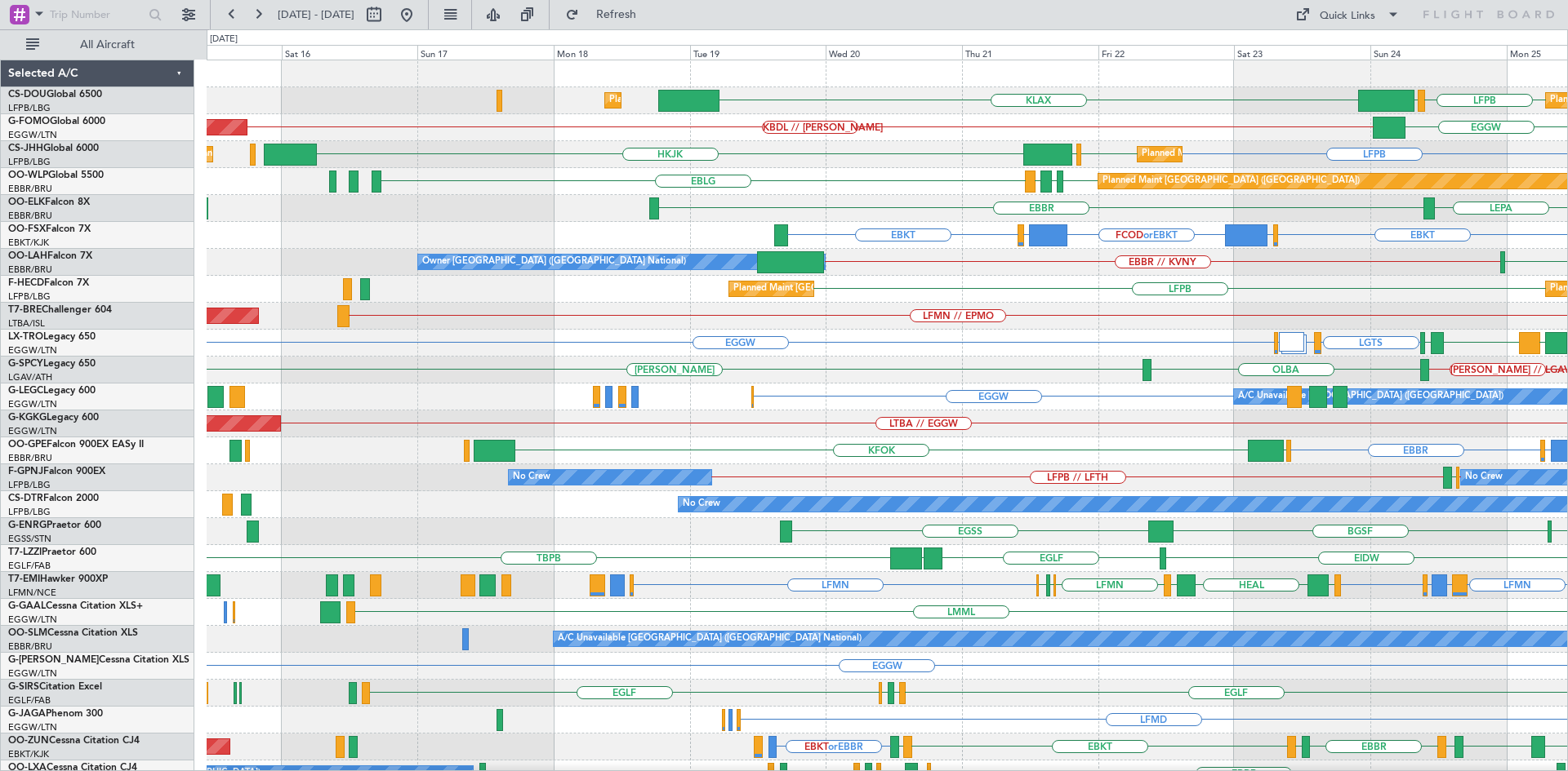
click at [1131, 384] on div "KLAX LFPB EGGW Planned Maint Paris (Le Bourget) Planned Maint London (Luton) LF…" at bounding box center [887, 504] width 1360 height 888
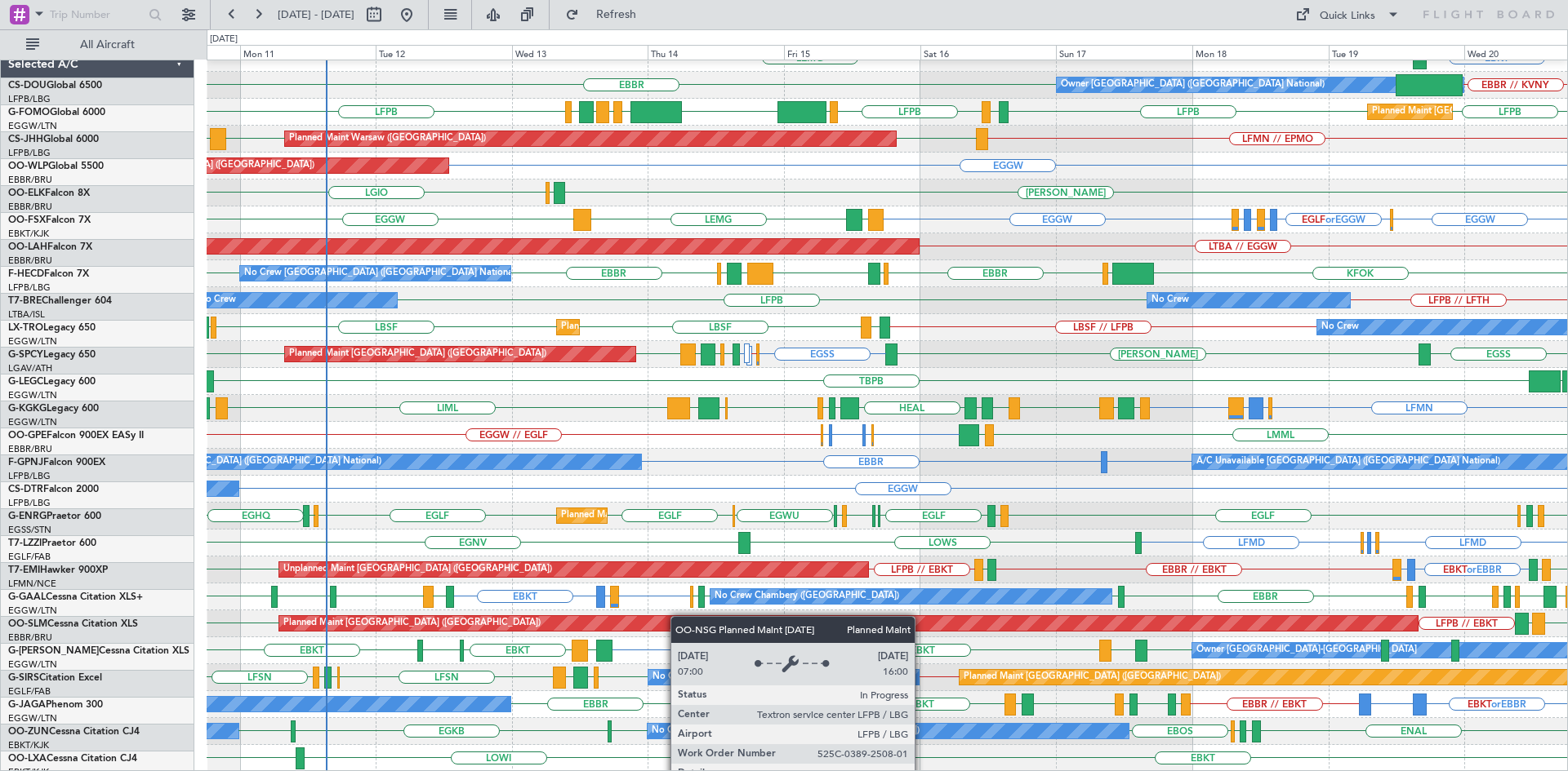
scroll to position [177, 0]
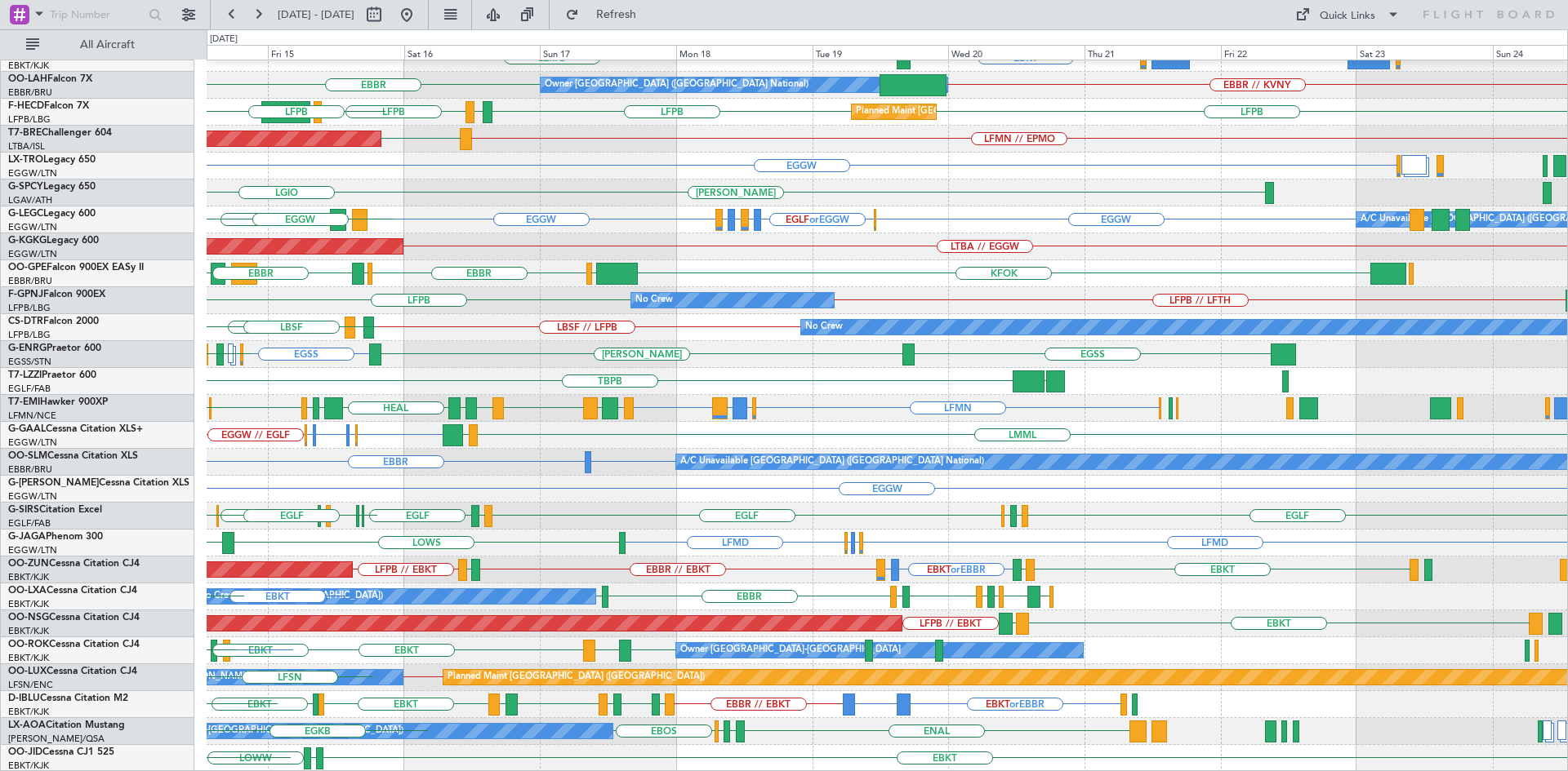
click at [918, 442] on div "LFMN EBBR EBBR EBKT LEMG Owner Brussels (Brussels National) EBBR EBBR // KVNY P…" at bounding box center [887, 328] width 1360 height 888
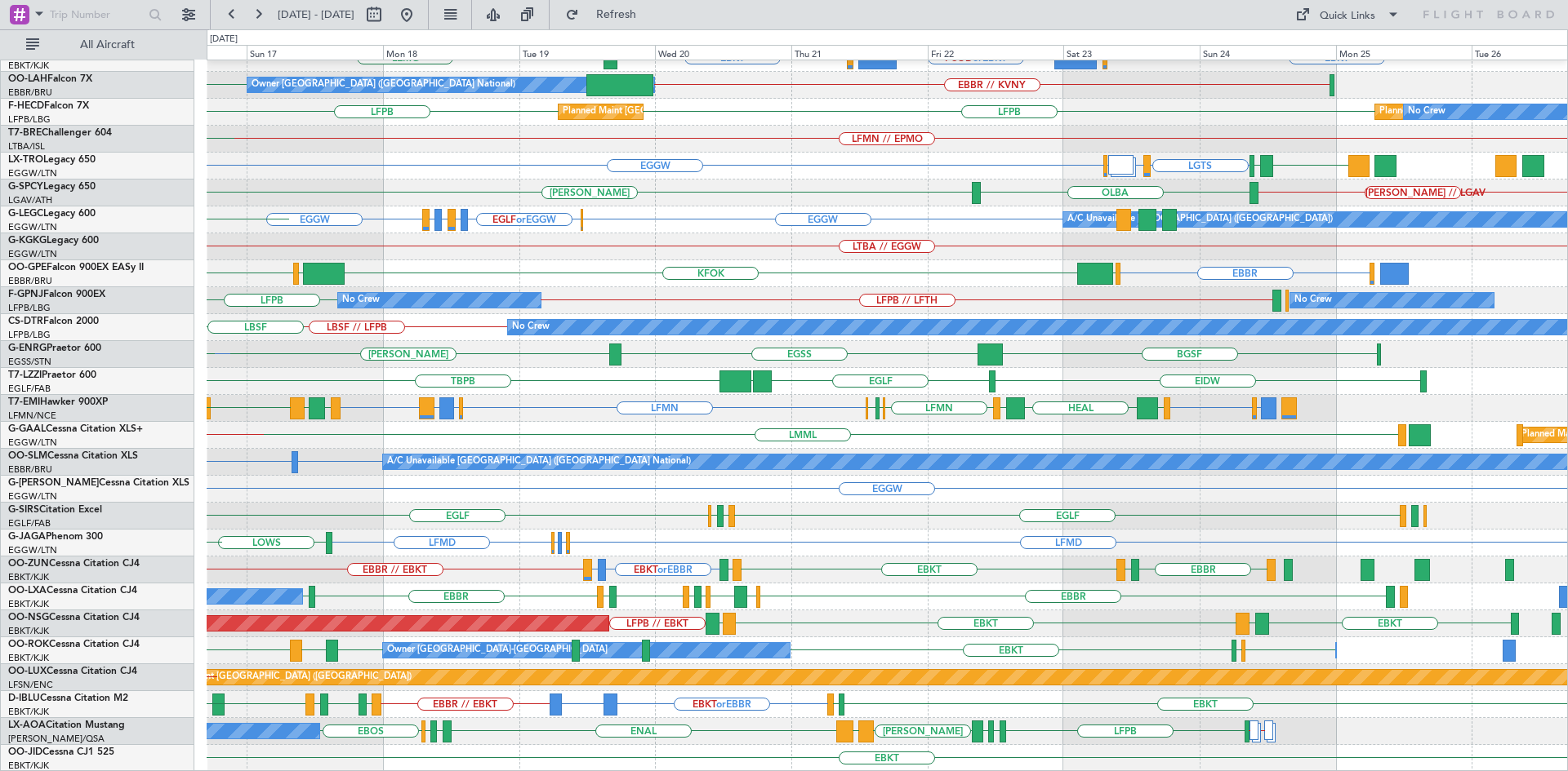
click at [595, 691] on div "LFMN EBBR LEPA EBBR EBKT EGGW or EBKT FCOD or EBKT LSGG or EBKT EBKT LEMG Owner…" at bounding box center [887, 328] width 1360 height 888
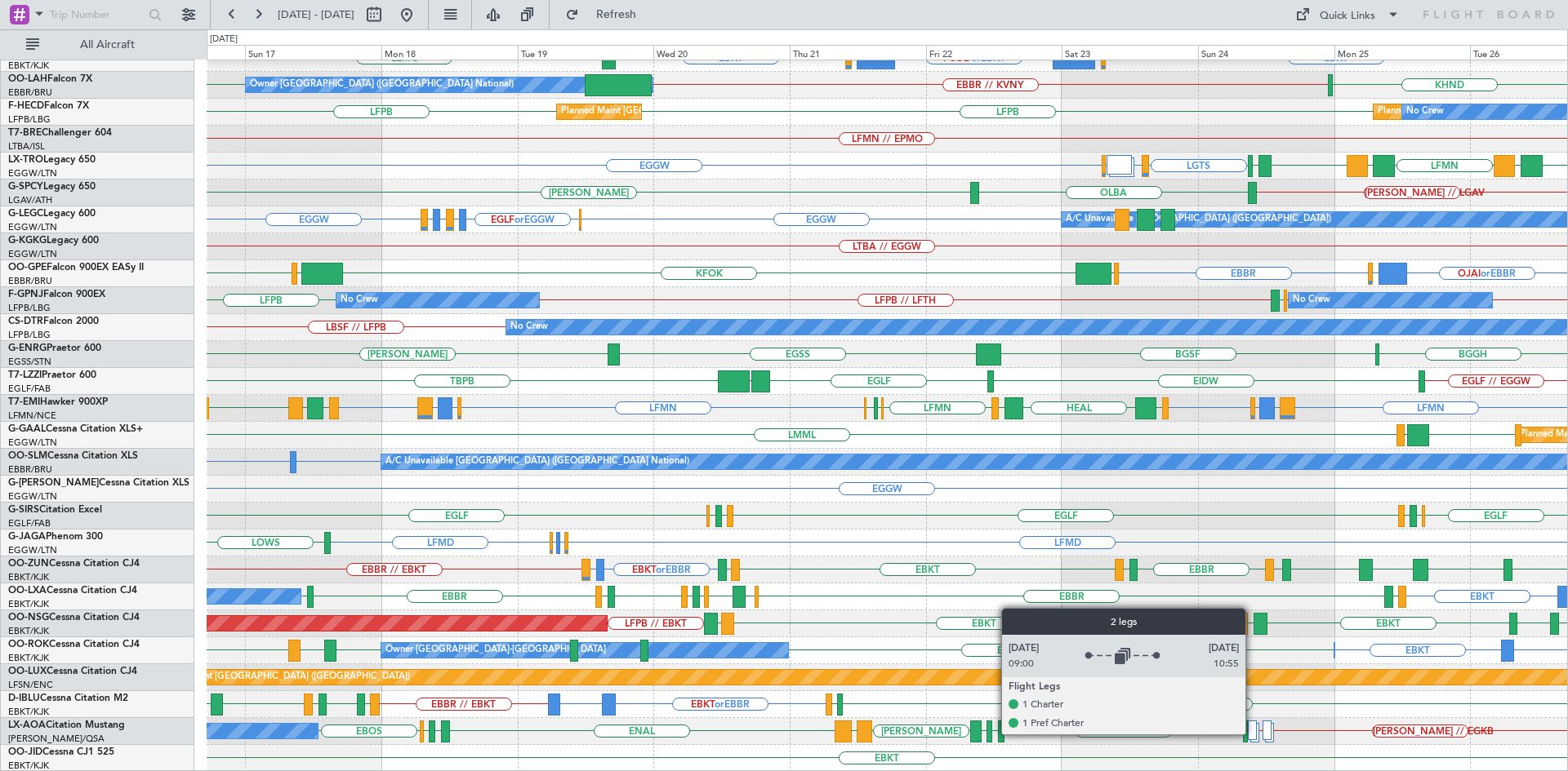
click at [1252, 734] on div at bounding box center [1252, 730] width 9 height 20
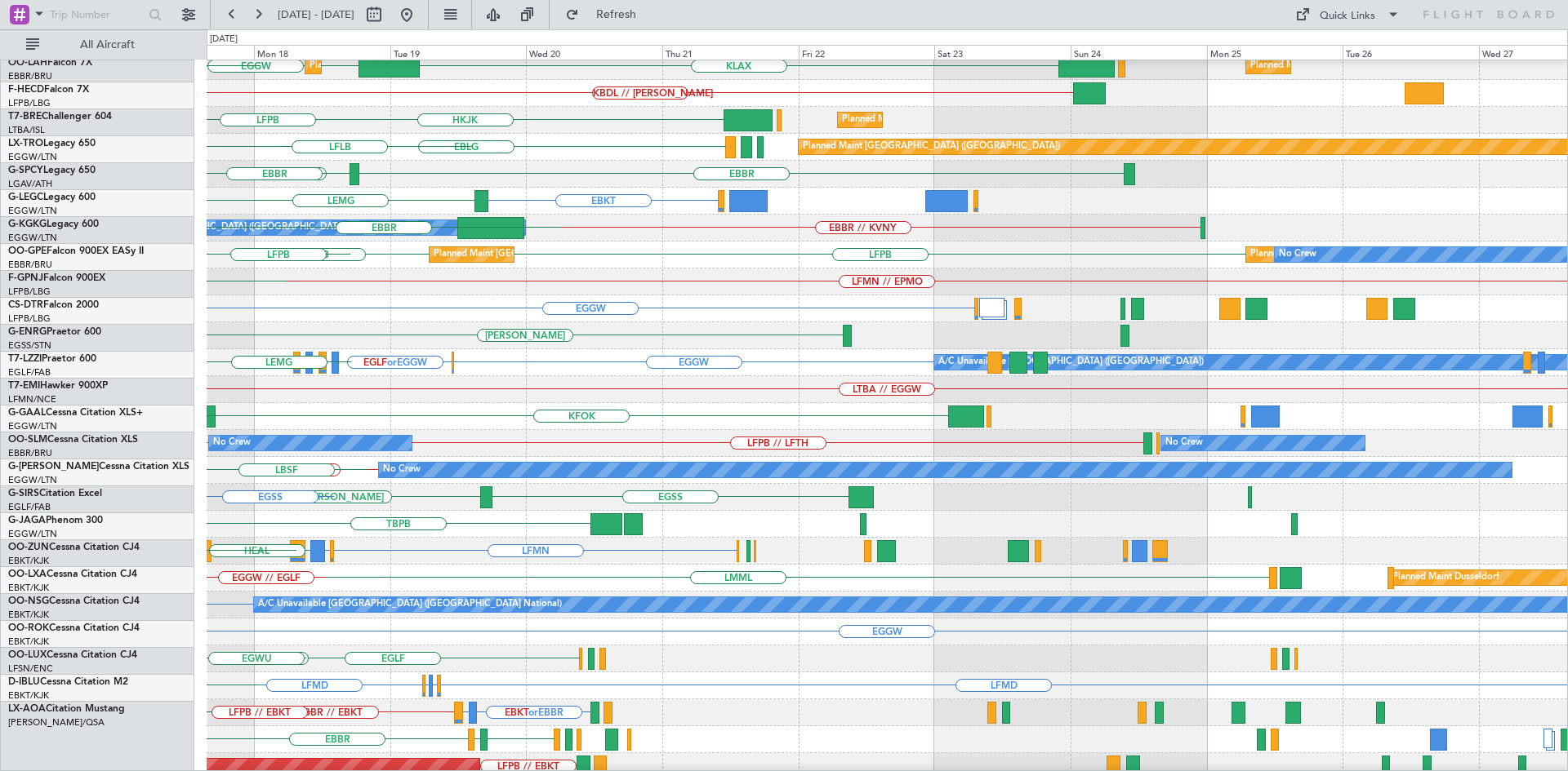
scroll to position [34, 0]
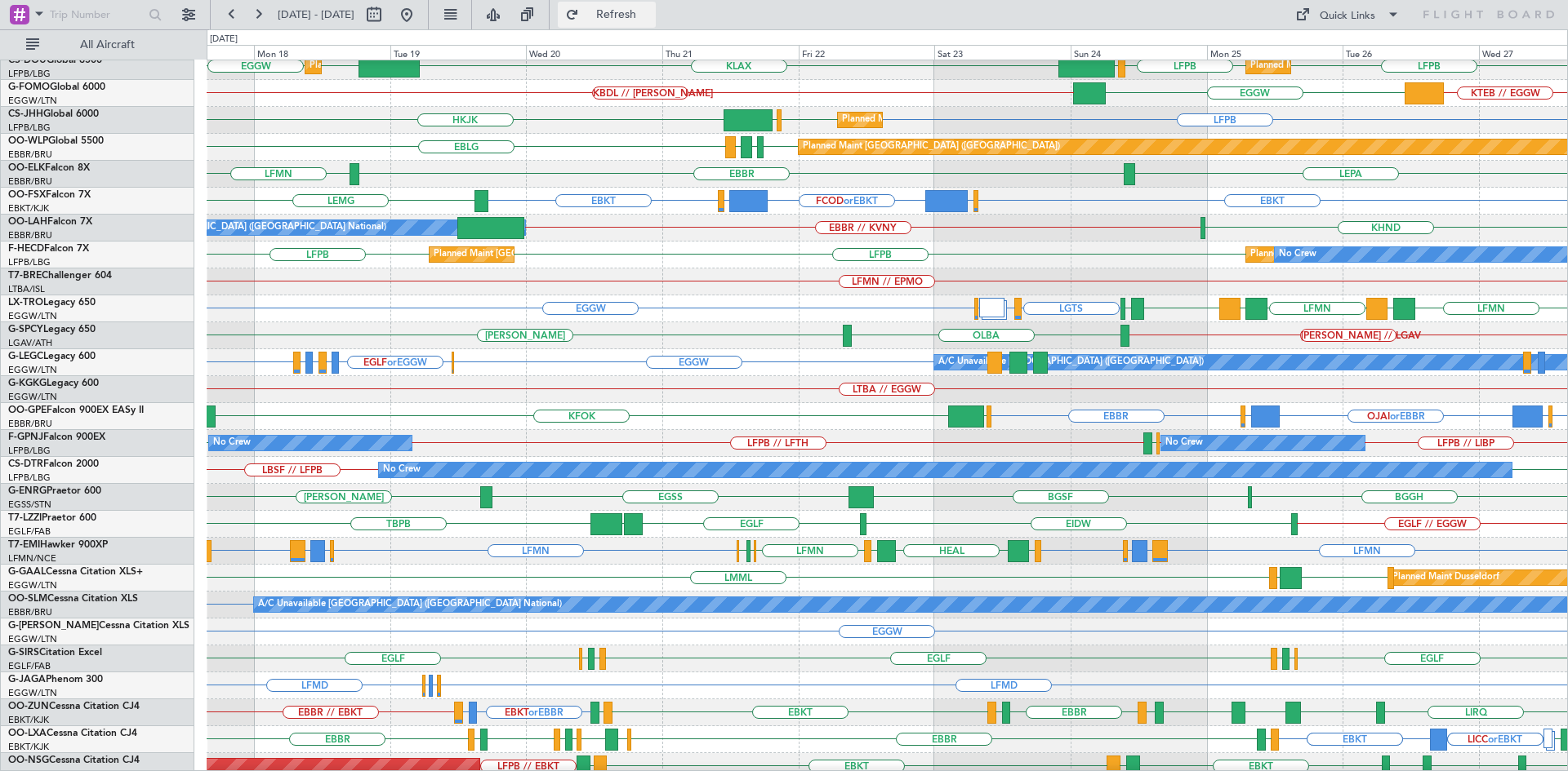
click at [618, 17] on button "Refresh" at bounding box center [606, 15] width 98 height 26
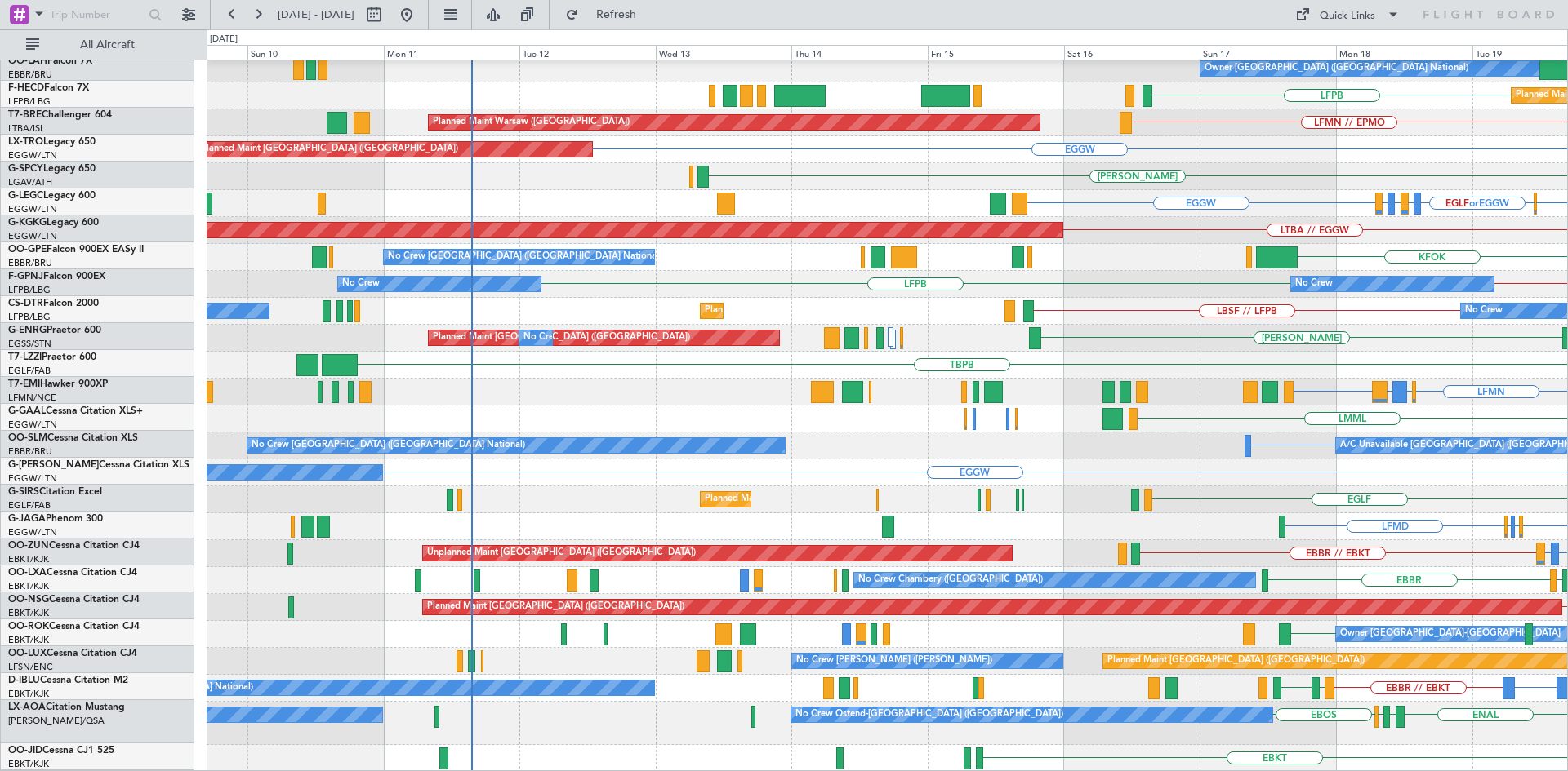
scroll to position [194, 0]
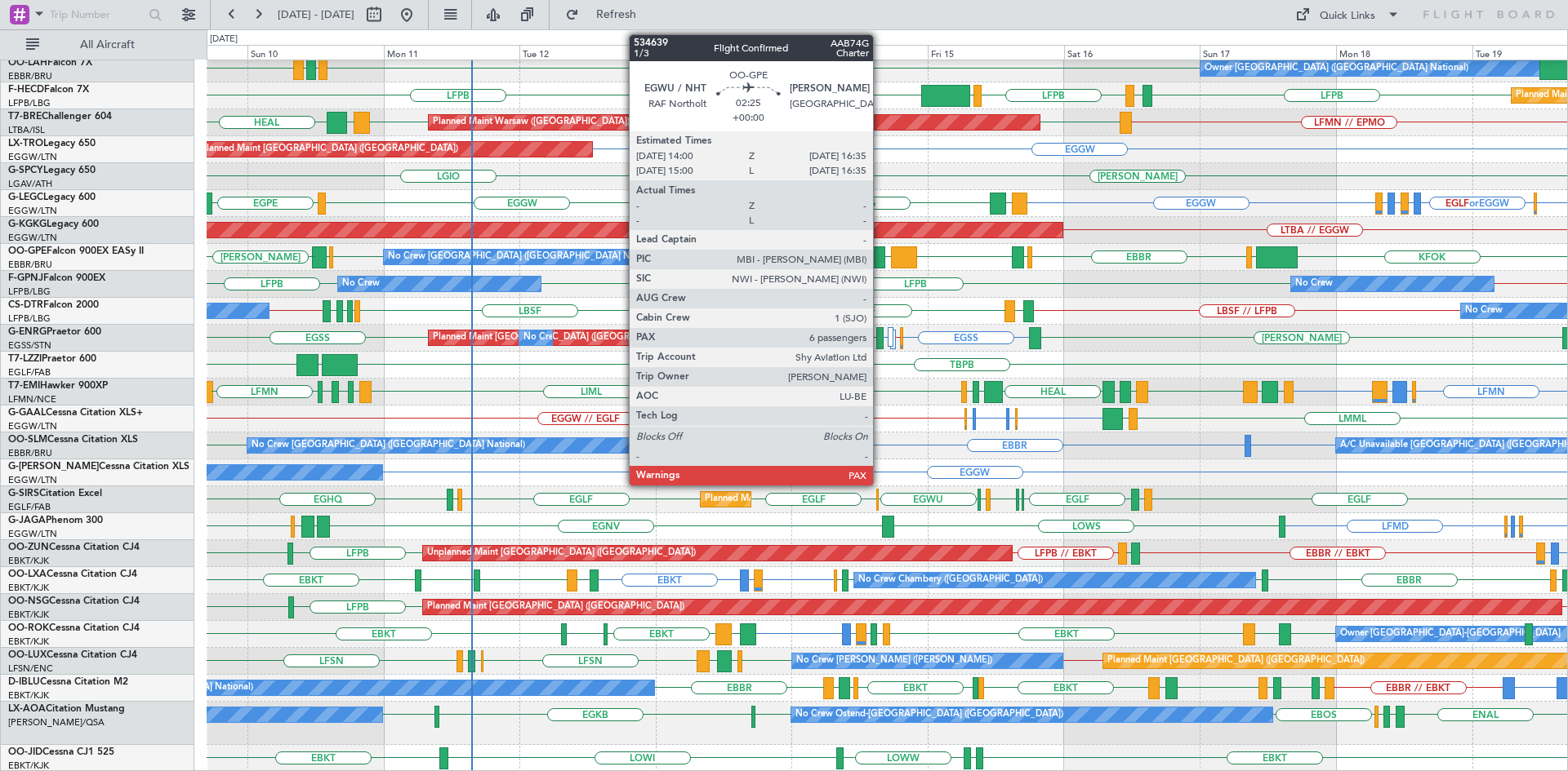
click at [880, 250] on div at bounding box center [877, 257] width 15 height 22
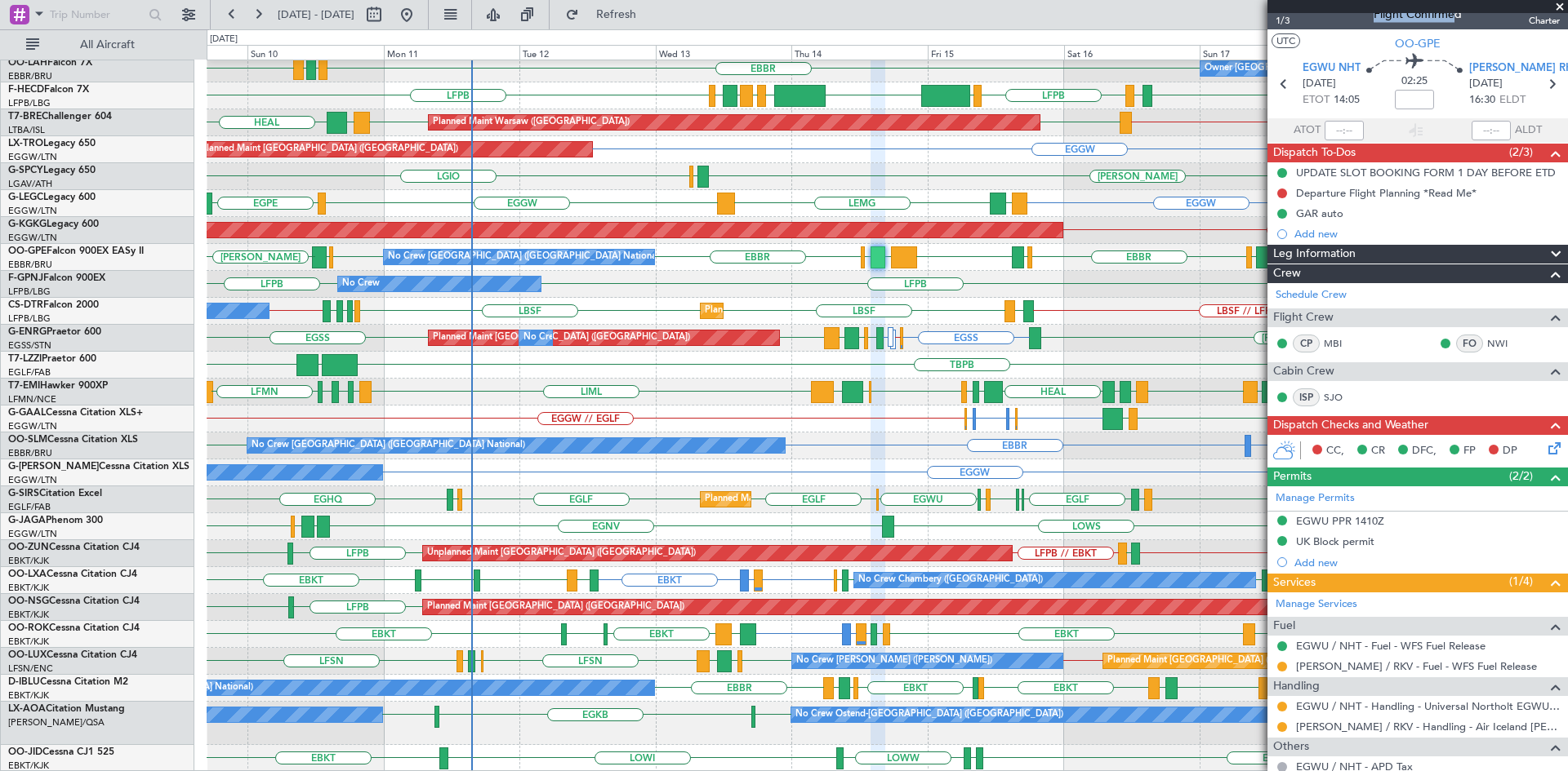
scroll to position [0, 0]
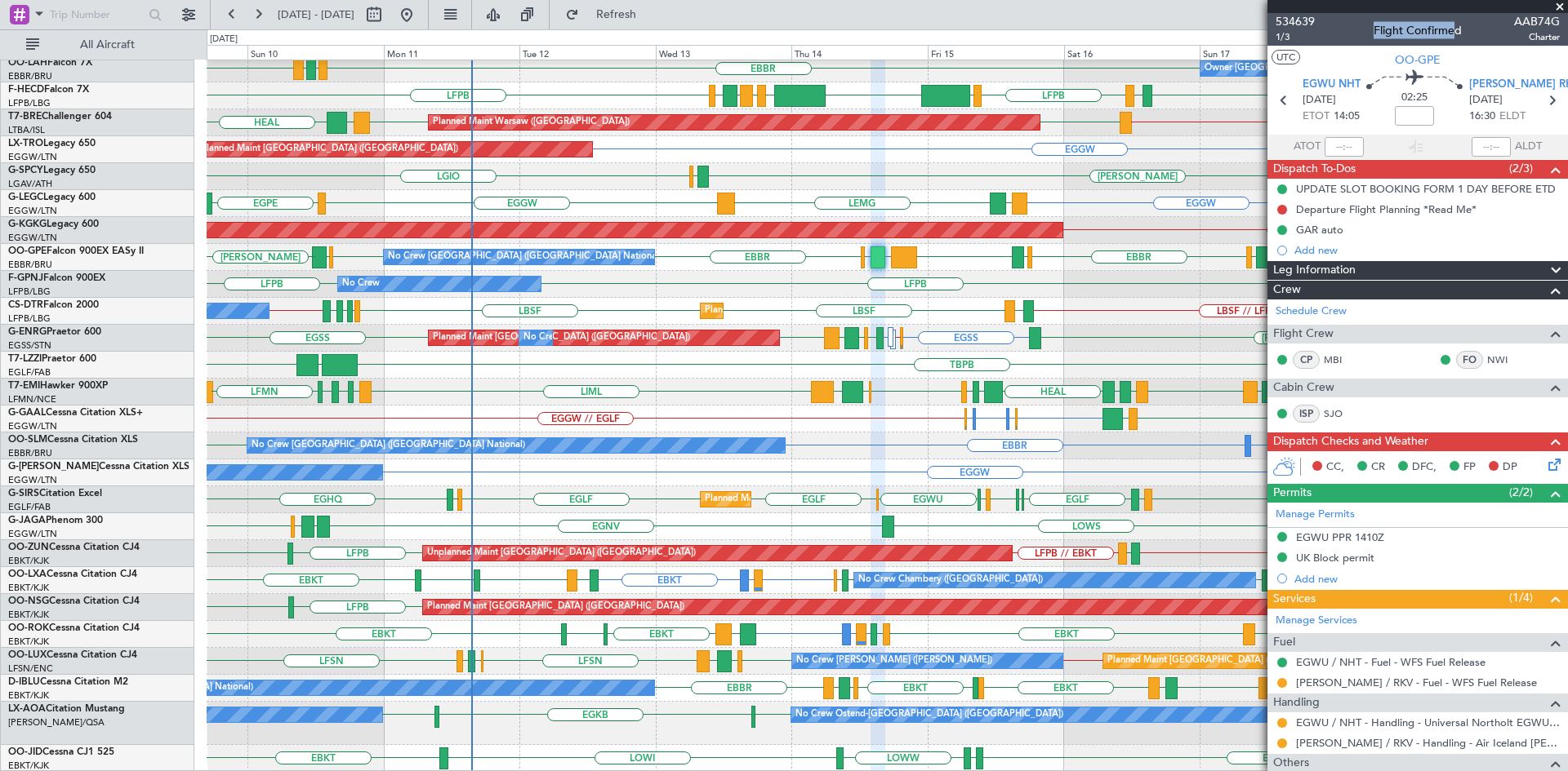
drag, startPoint x: 1559, startPoint y: 6, endPoint x: 1441, endPoint y: 23, distance: 119.2
click at [1441, 23] on section "534639 1/3 Flight Confirmed AAB74G Charter UTC OO-GPE EGWU NHT 14/08/2025 ETOT …" at bounding box center [1418, 385] width 301 height 771
click at [1558, 7] on span at bounding box center [1559, 7] width 17 height 15
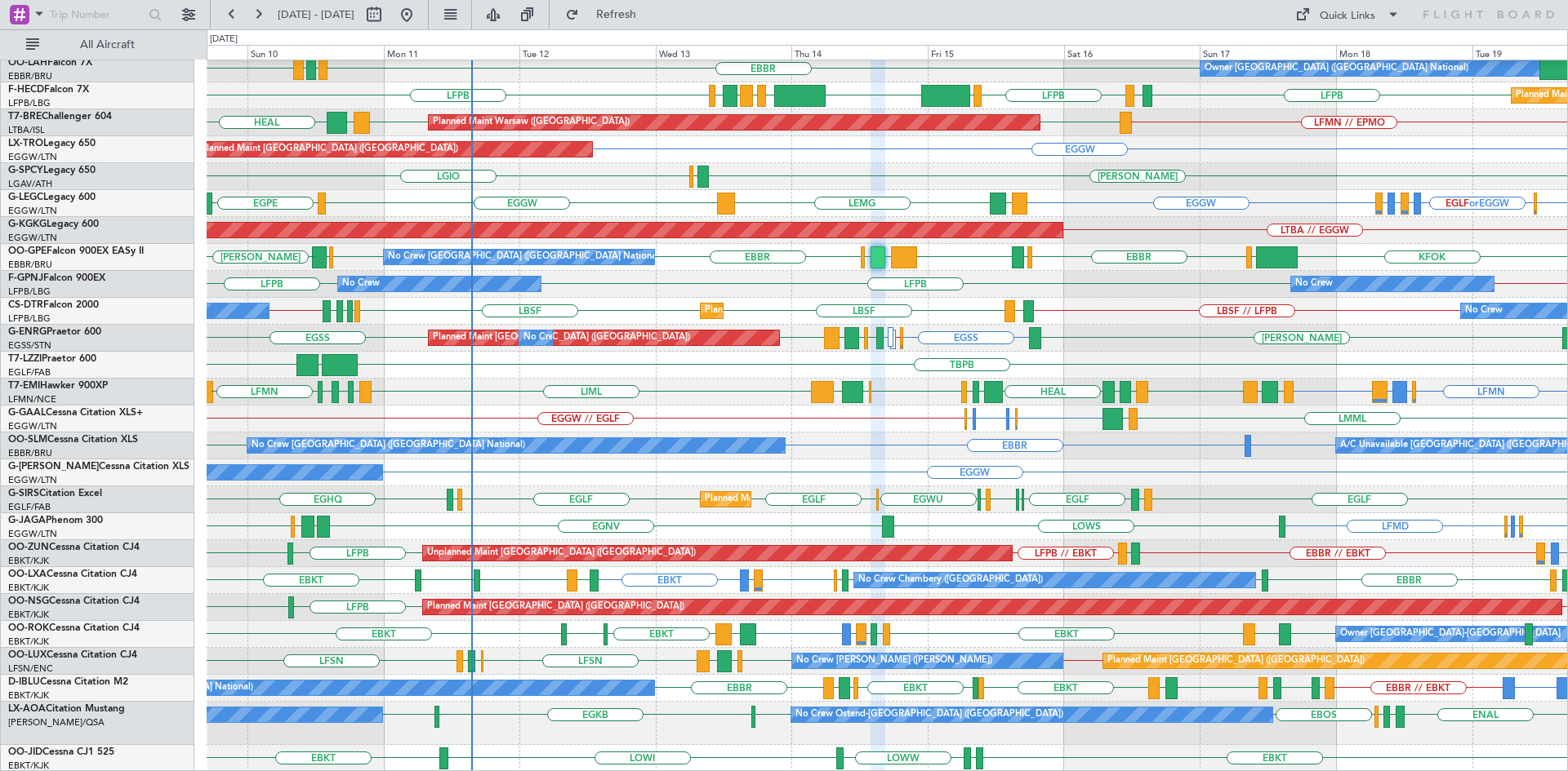
type input "0"
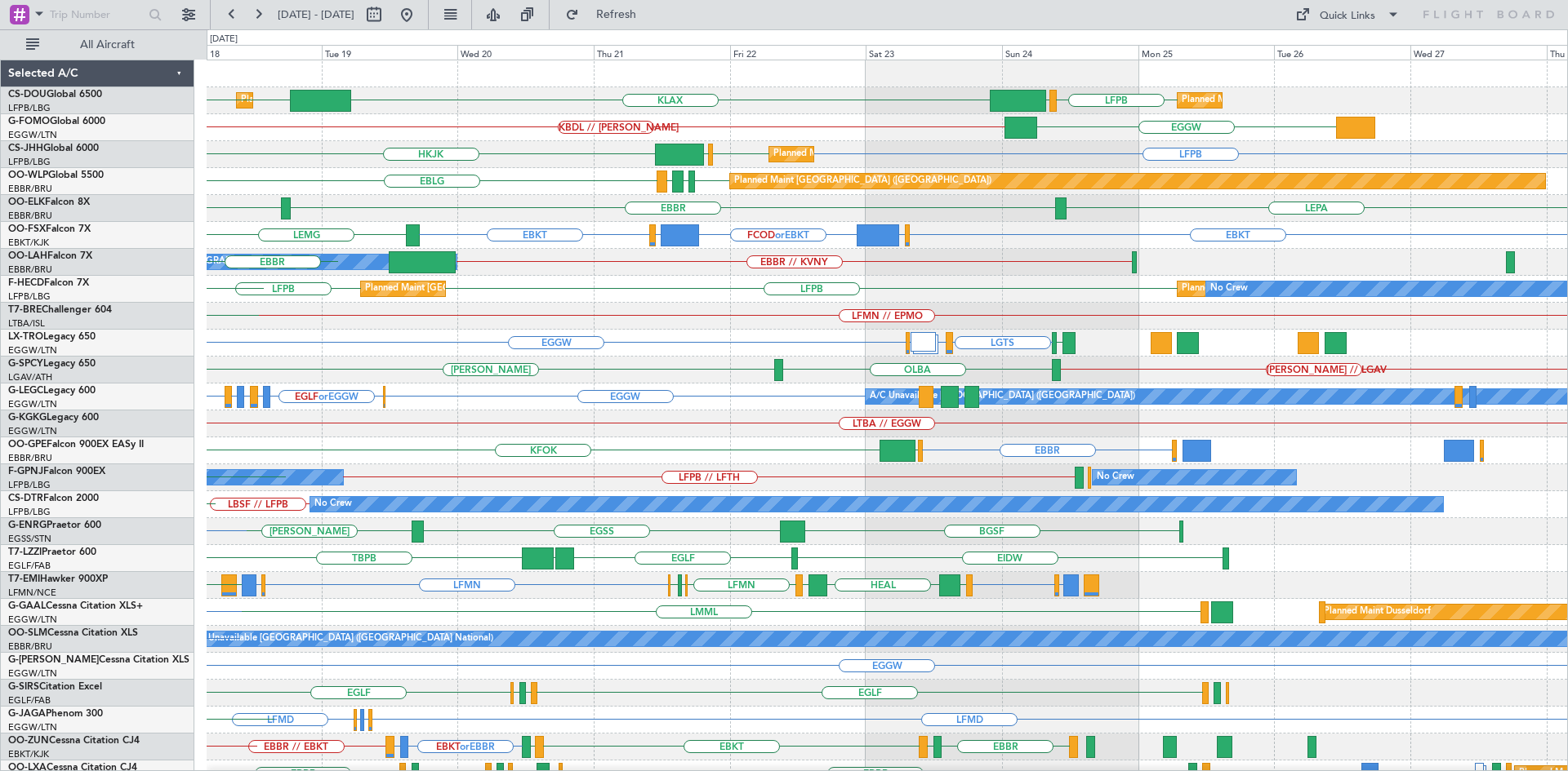
click at [710, 411] on div "Planned Maint London (Luton) LFPB EGGW KLAX EGGW EGGW Planned Maint Paris (Le B…" at bounding box center [887, 551] width 1360 height 982
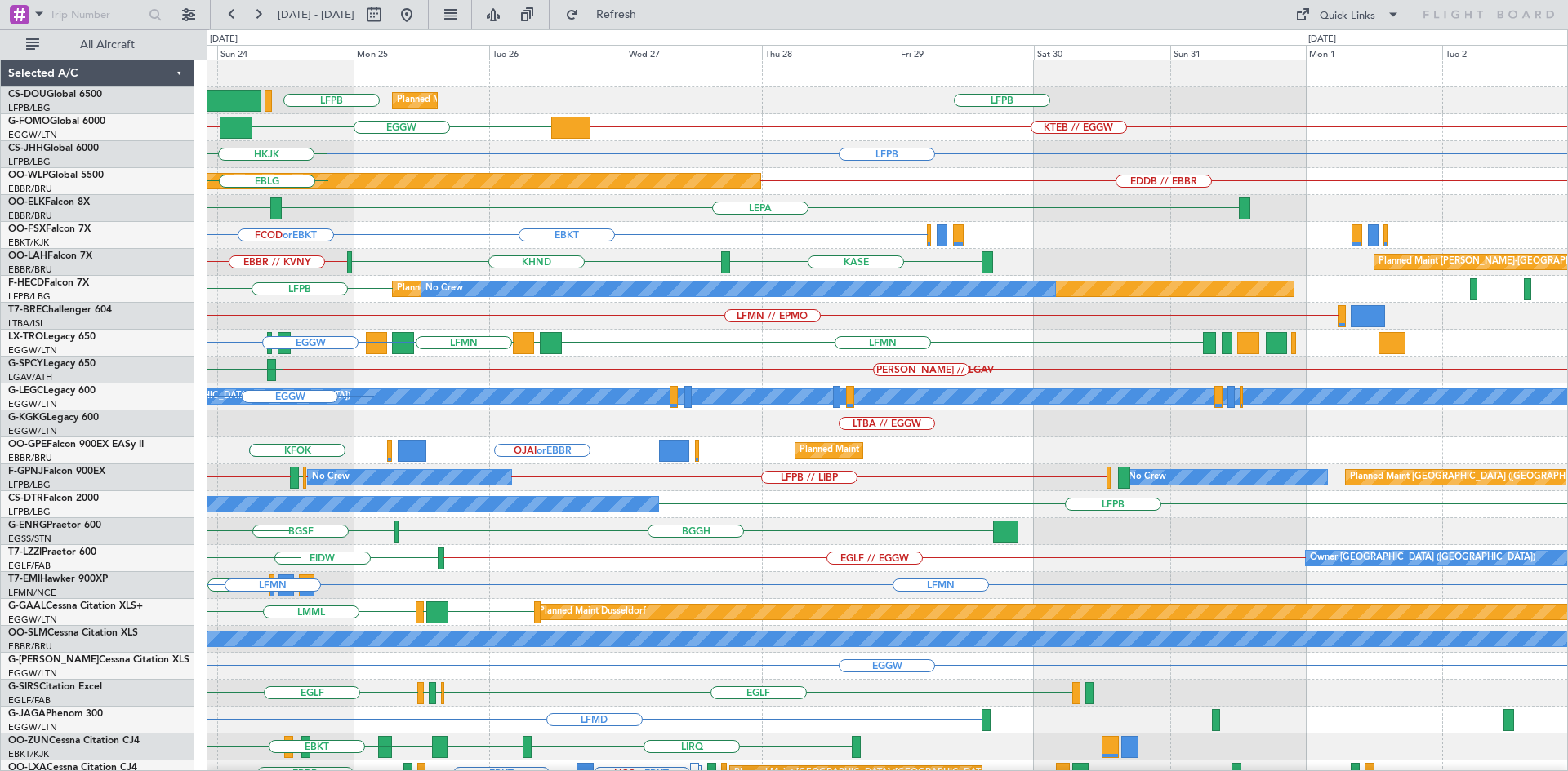
click at [352, 349] on div "Planned Maint Paris (Le Bourget) LFPB LFPB EGGW KLAX KTEB // EGGW EGGW KBDL // …" at bounding box center [887, 551] width 1360 height 982
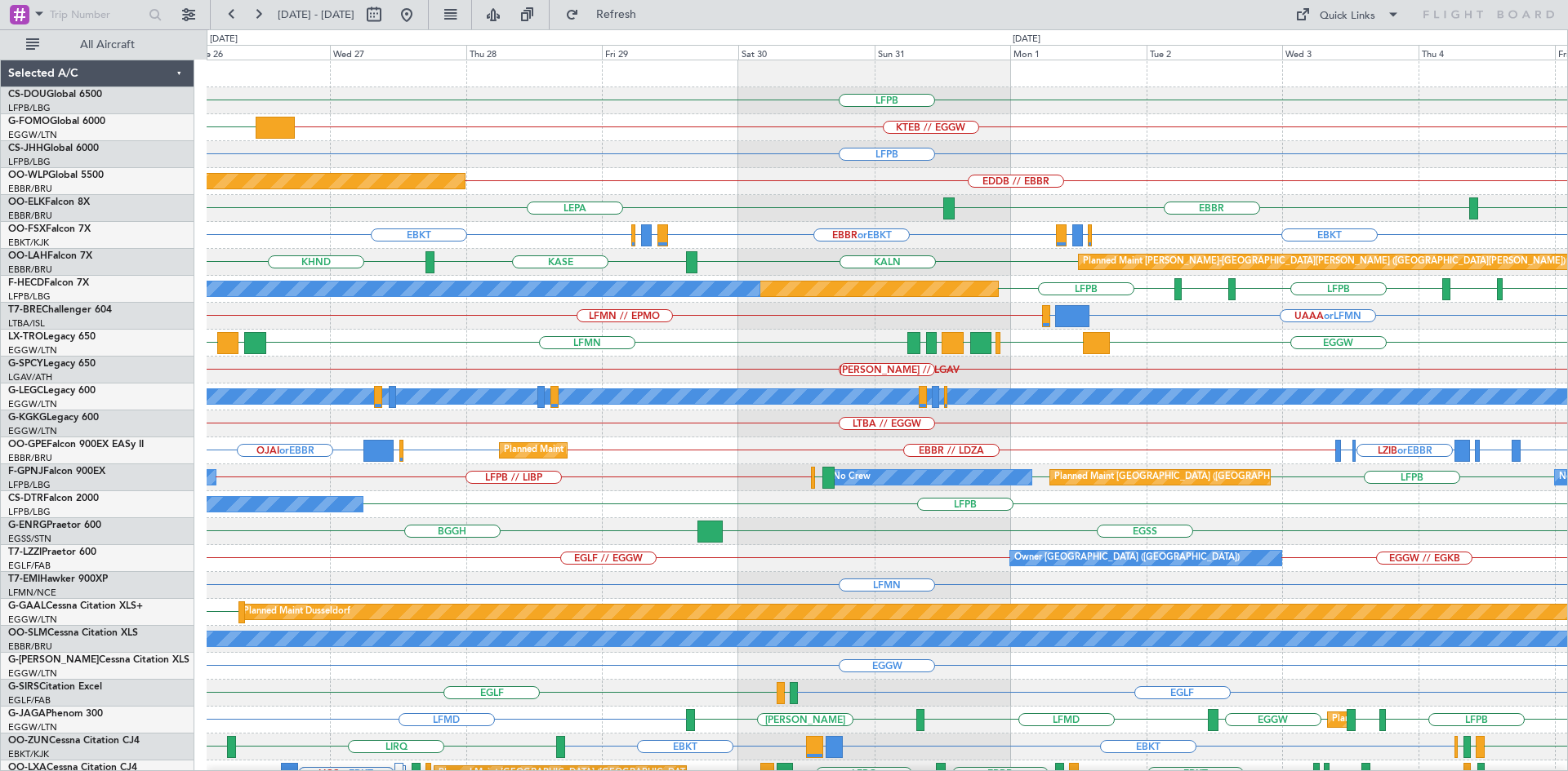
click at [866, 309] on div "LFPB Planned Maint Paris (Le Bourget) KTEB // EGGW EGGW LFPB Planned Maint Berl…" at bounding box center [887, 551] width 1360 height 982
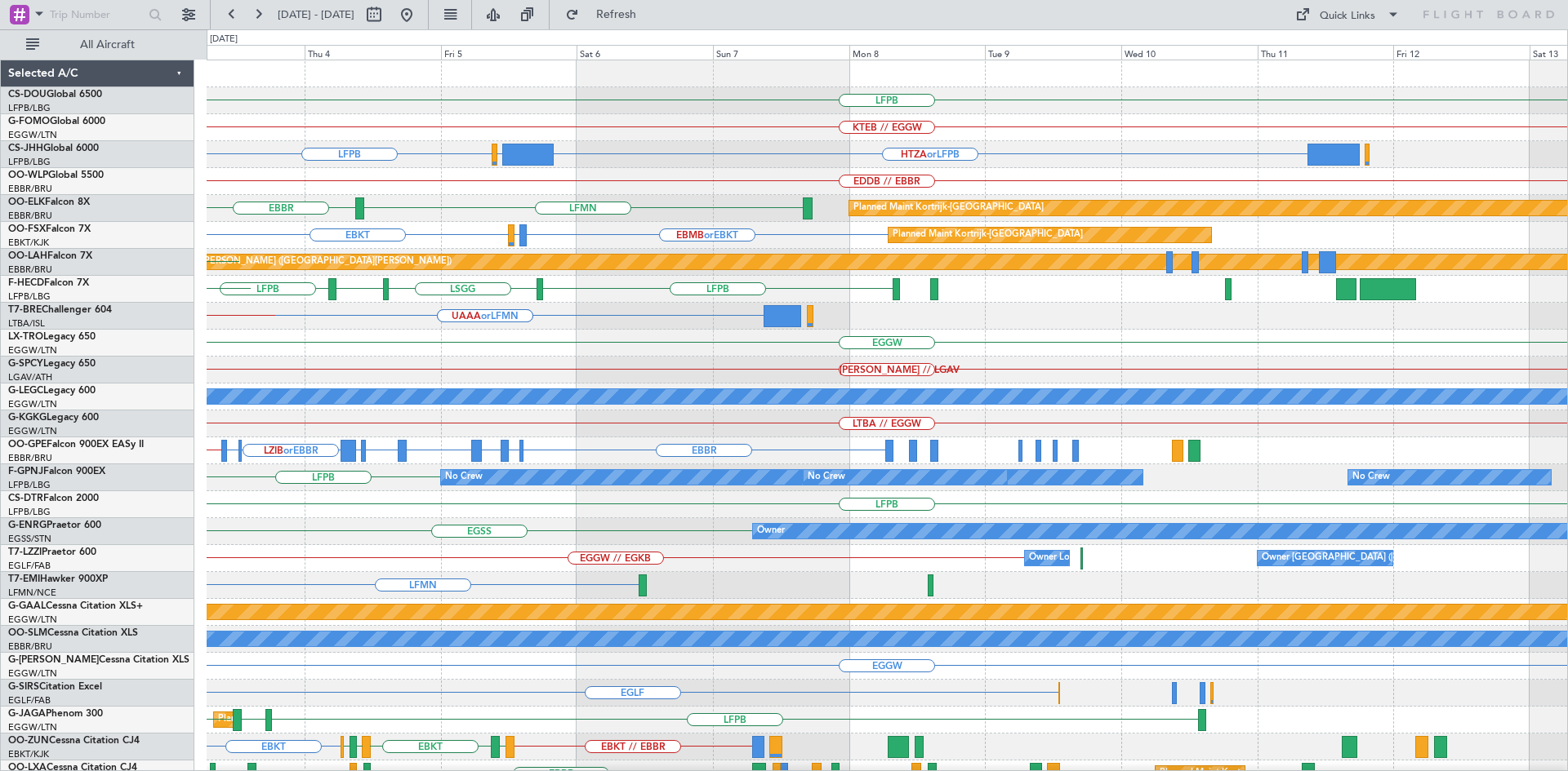
click at [219, 381] on div "LFPB KTEB // EGGW HTZA or LFPB EGLF or LFPB LFPB EDDB // EBBR LFMN EBBR Planned…" at bounding box center [887, 512] width 1360 height 905
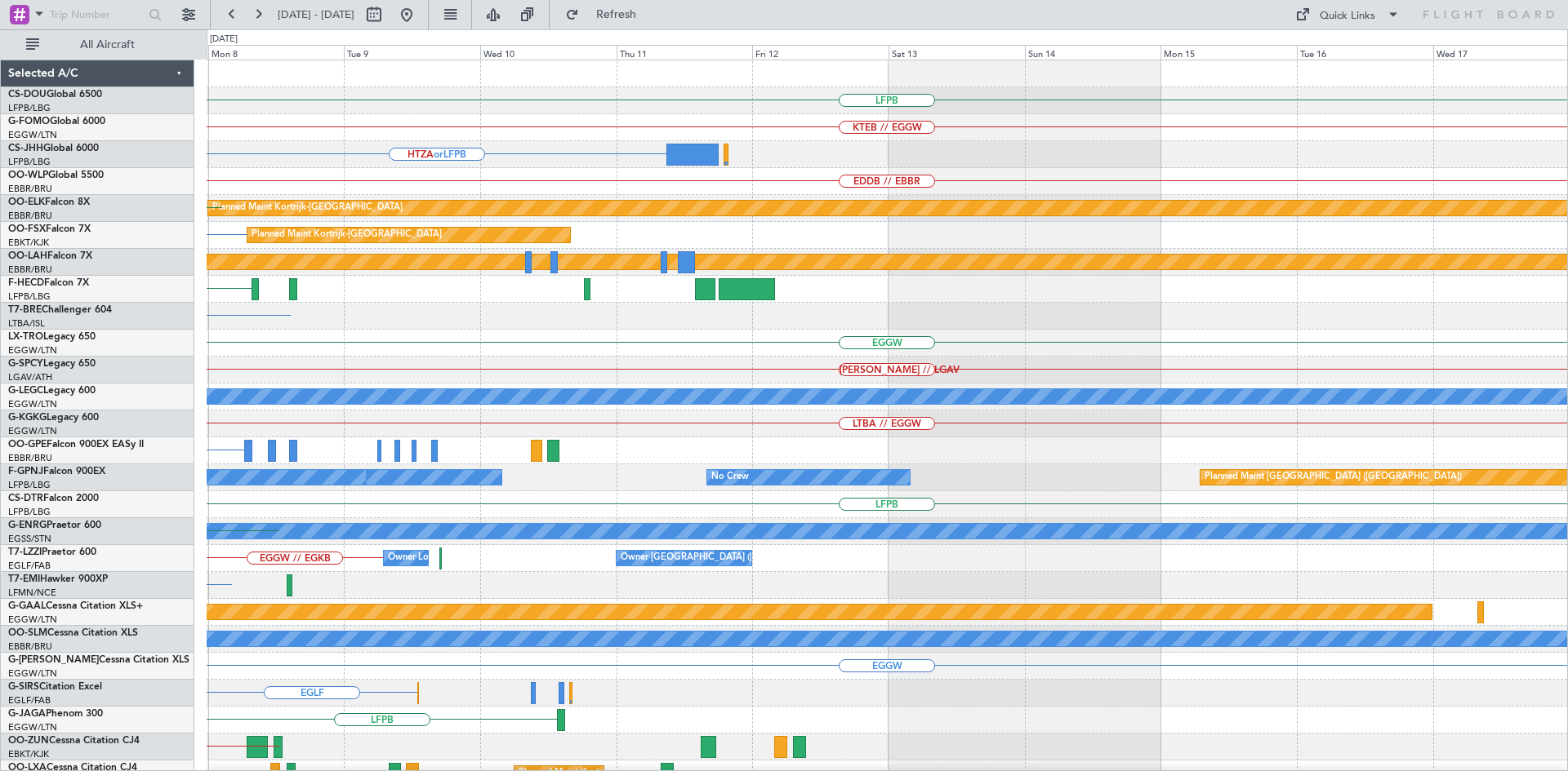
click at [477, 370] on div "[PERSON_NAME] // LGAV" at bounding box center [887, 369] width 1360 height 27
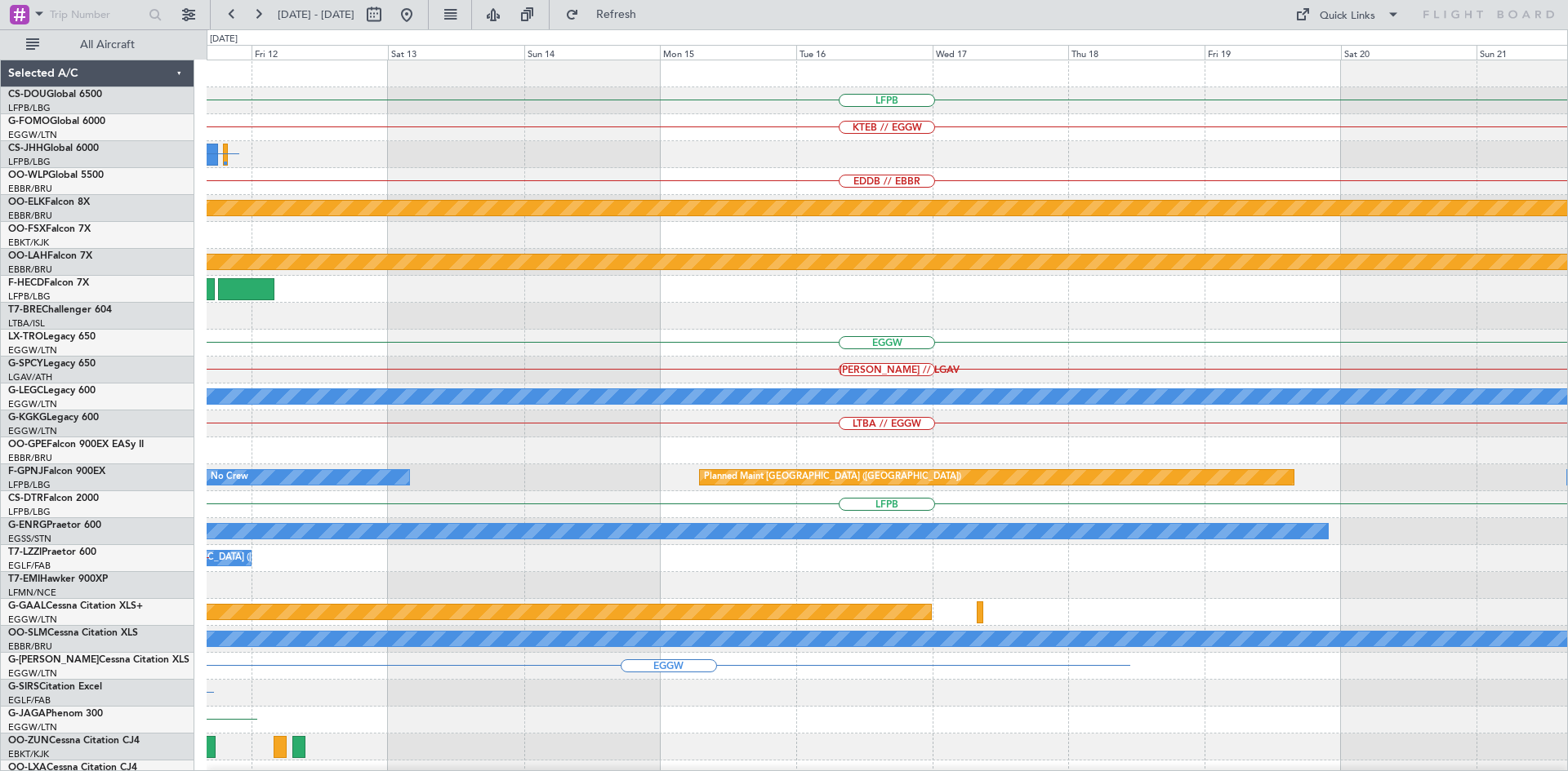
click at [249, 376] on div "LFPB KTEB // EGGW HTZA or LFPB EDDB // EBBR Planned Maint Kortrijk-Wevelgem Pla…" at bounding box center [887, 512] width 1360 height 905
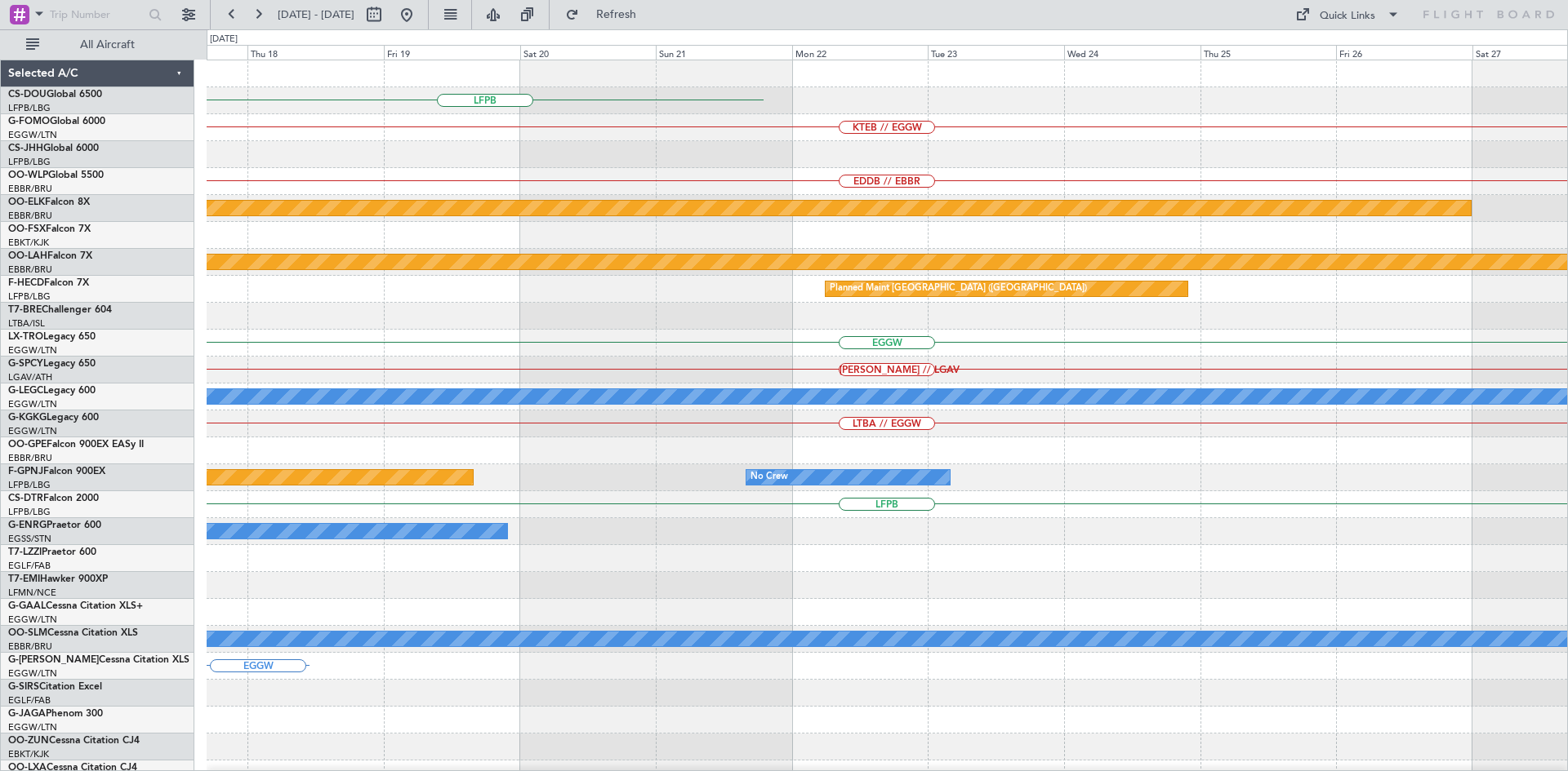
click at [165, 395] on div "LFPB KTEB // EGGW EDDB // EBBR Planned Maint Kortrijk-Wevelgem Planned Maint Al…" at bounding box center [784, 400] width 1568 height 741
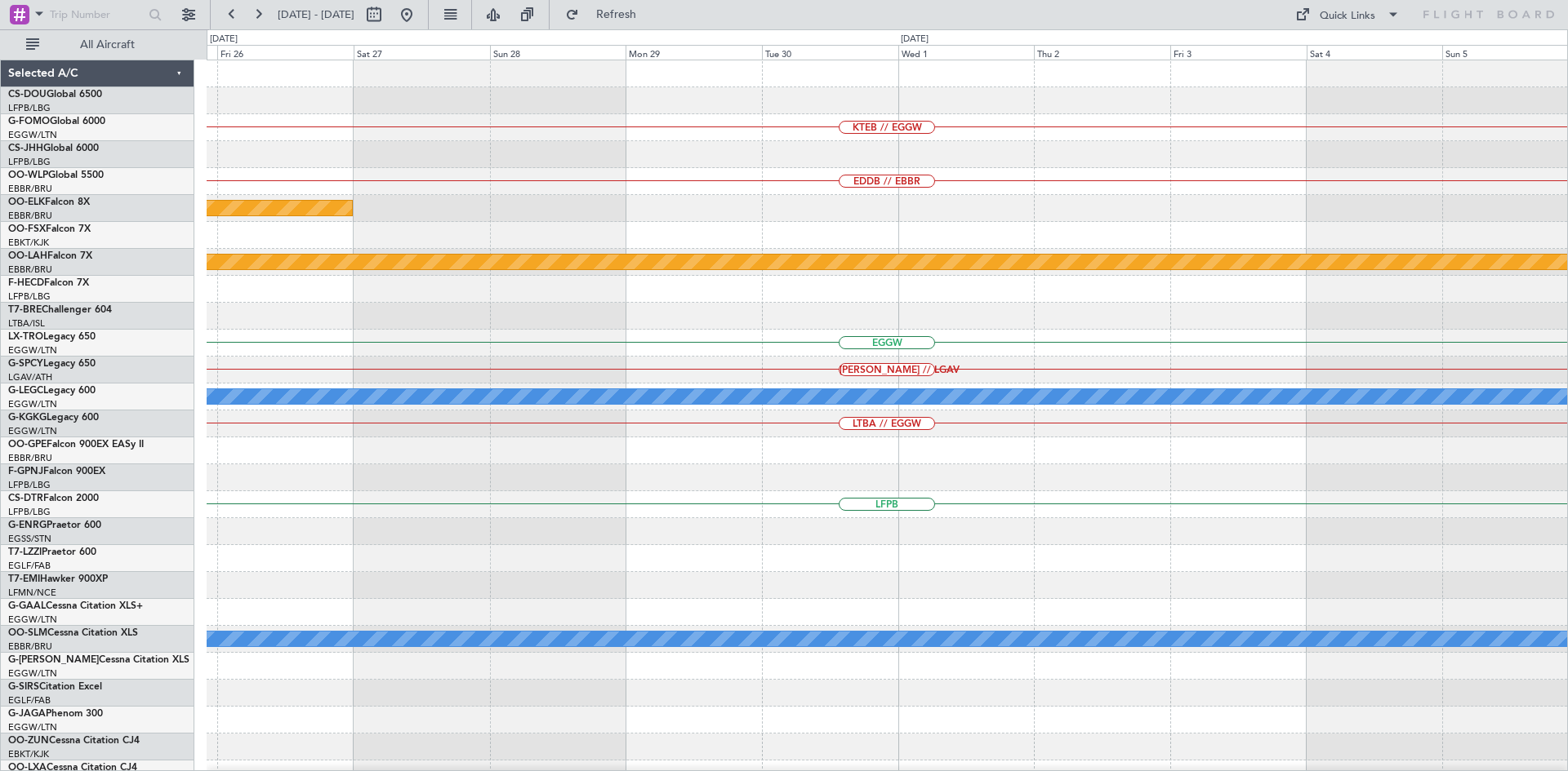
click at [0, 404] on div "KTEB // EGGW EDDB // EBBR Planned Maint Kortrijk-Wevelgem Planned Maint Alton-s…" at bounding box center [784, 400] width 1568 height 741
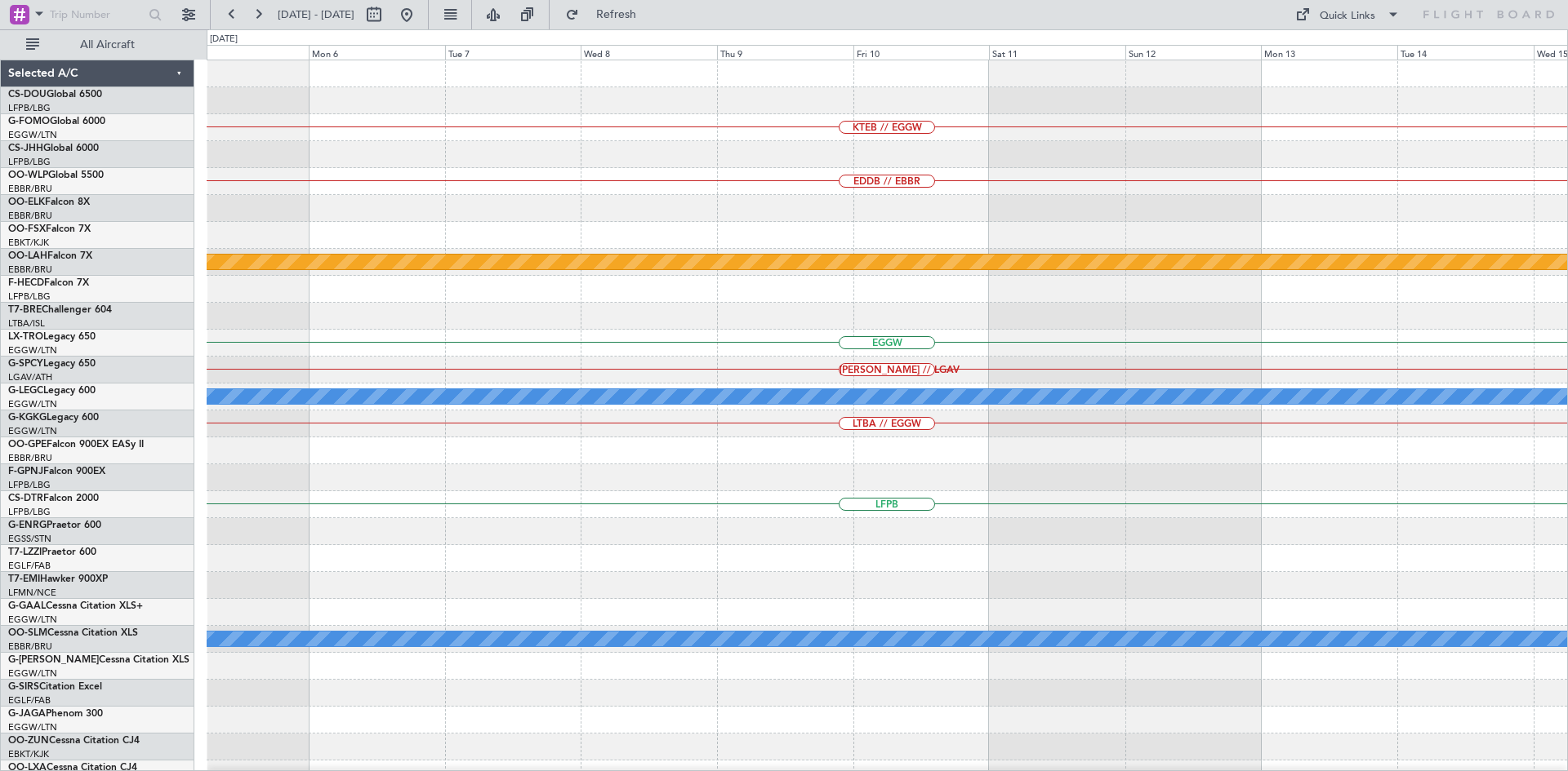
click at [0, 395] on div "KTEB // EGGW EDDB // EBBR Planned Maint Alton-st Louis (St Louis Regl) EGGW HEM…" at bounding box center [784, 400] width 1568 height 741
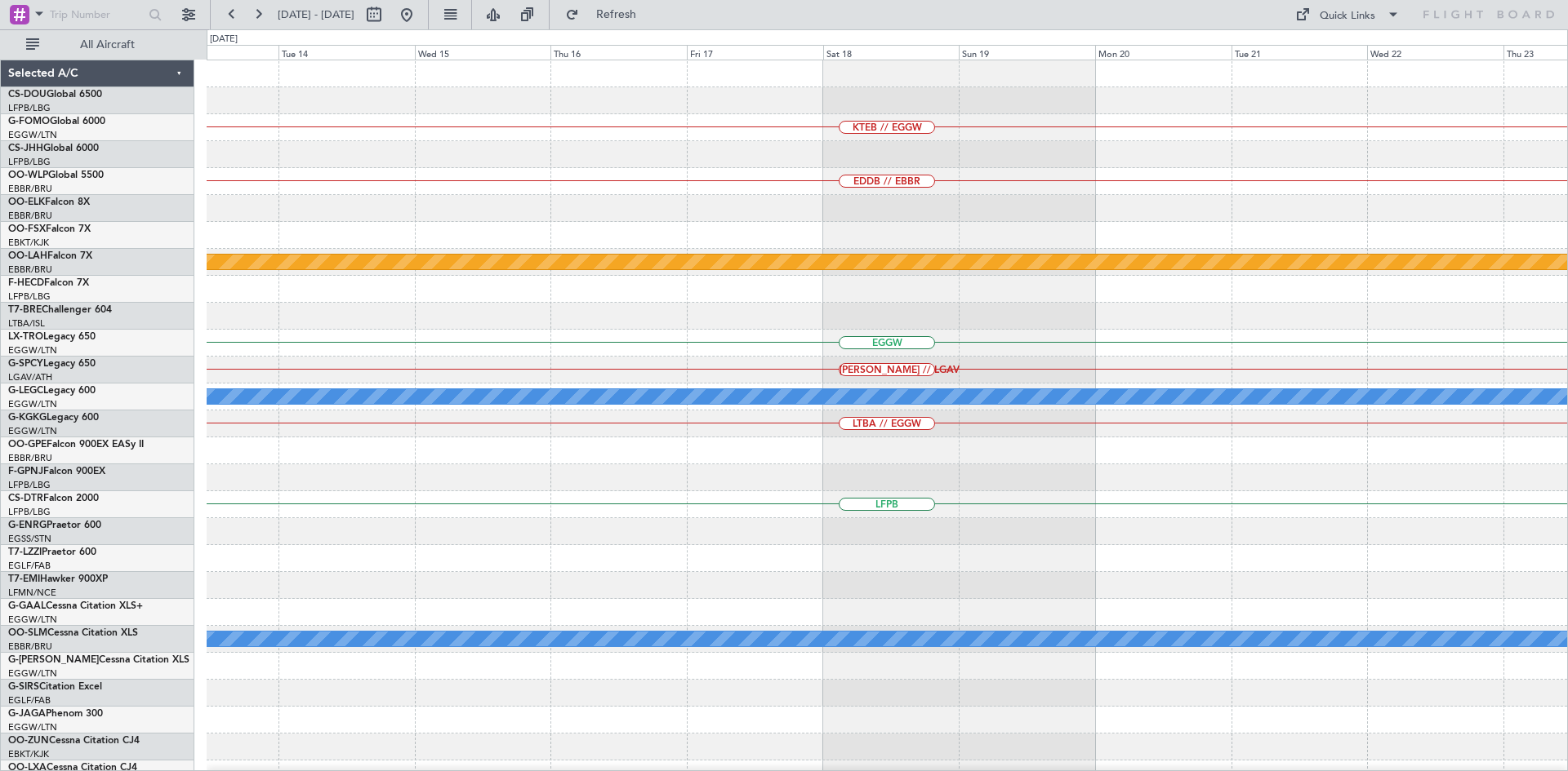
click at [0, 360] on div "KTEB // EGGW EDDB // EBBR Planned Maint Alton-st Louis (St Louis Regl) EGGW HEM…" at bounding box center [784, 400] width 1568 height 741
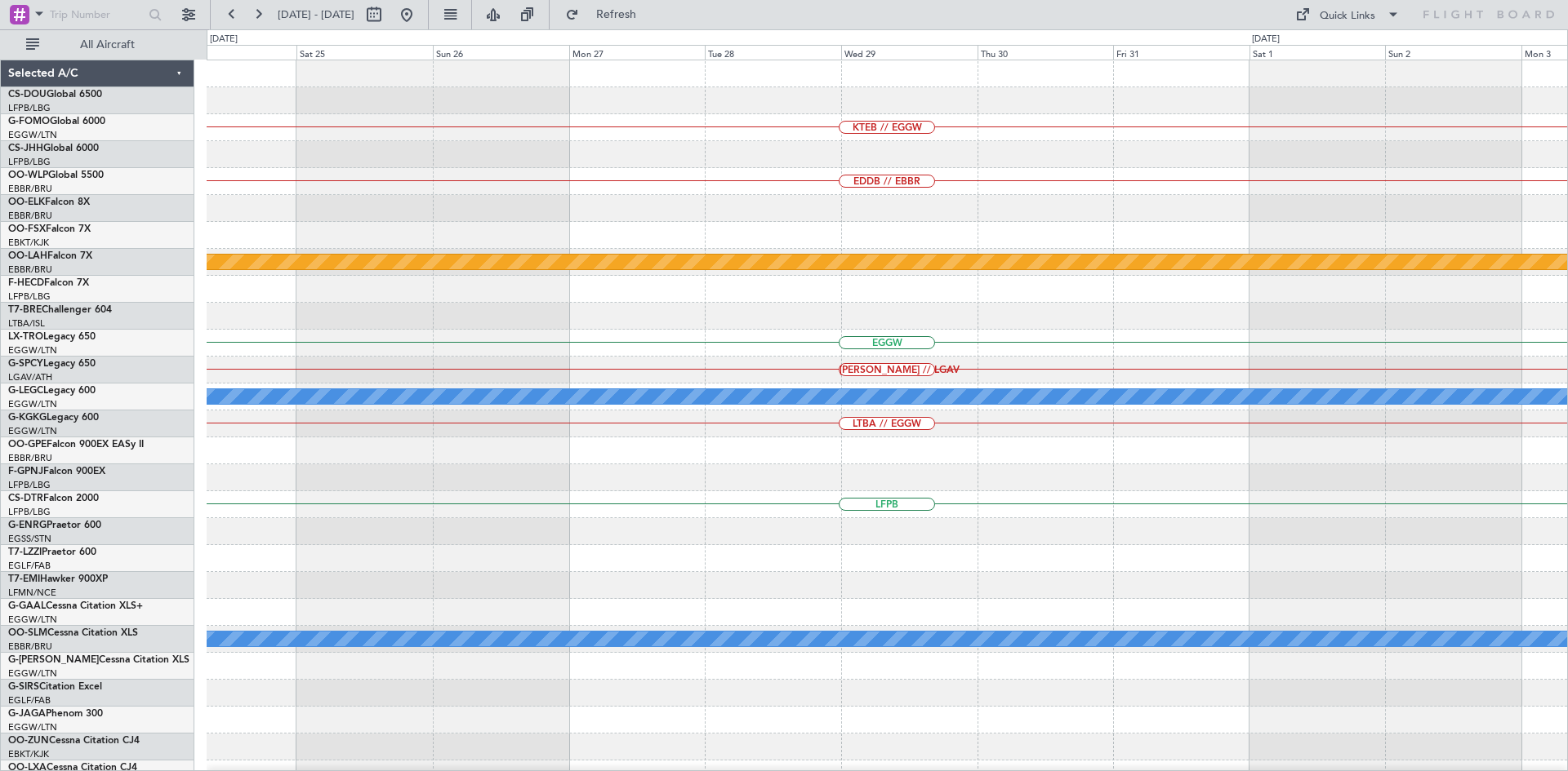
click at [0, 310] on div "KTEB // EGGW EDDB // EBBR Planned Maint Alton-st Louis (St Louis Regl) EGGW HEM…" at bounding box center [784, 400] width 1568 height 741
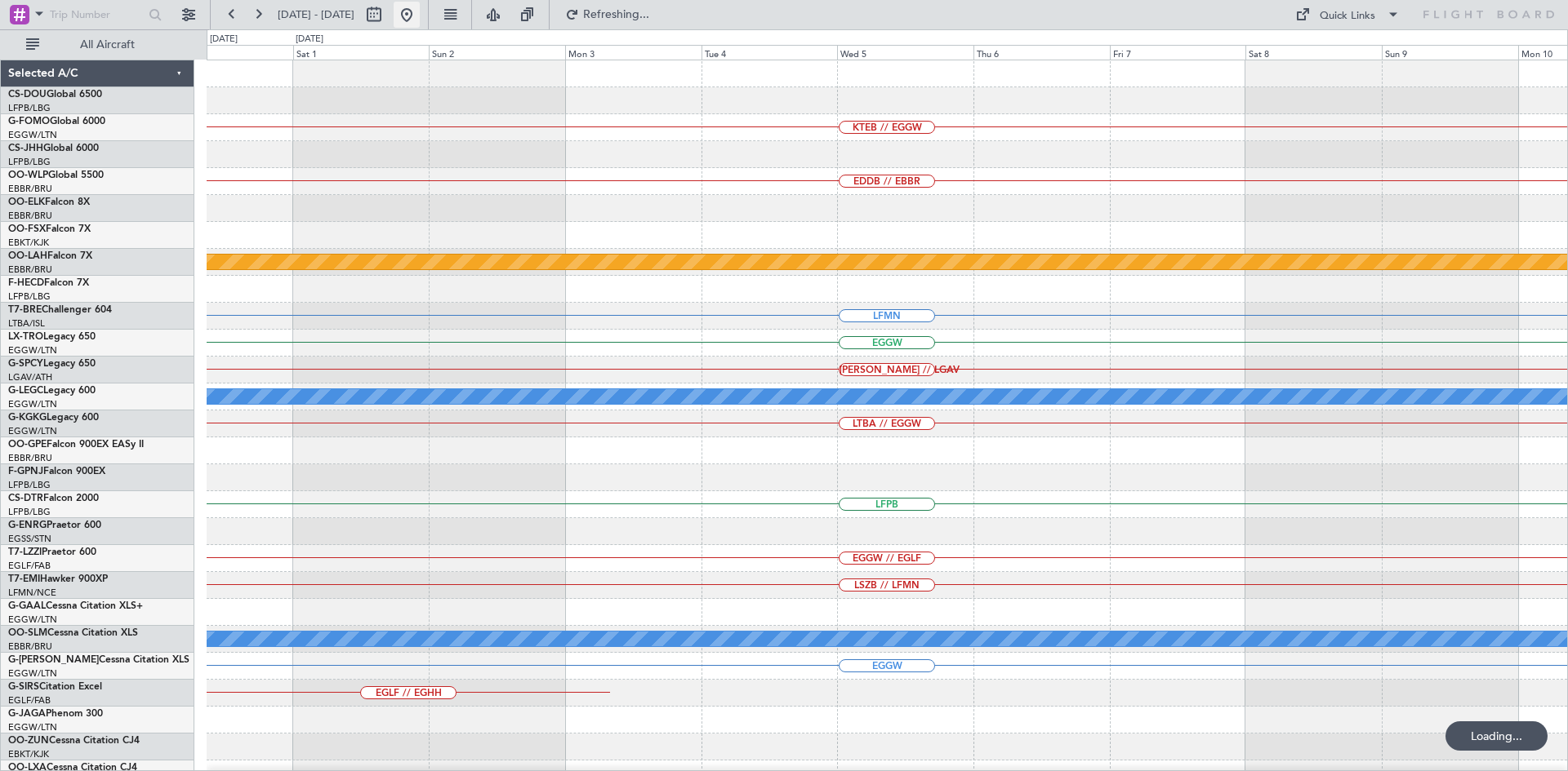
click at [420, 21] on button at bounding box center [407, 15] width 26 height 26
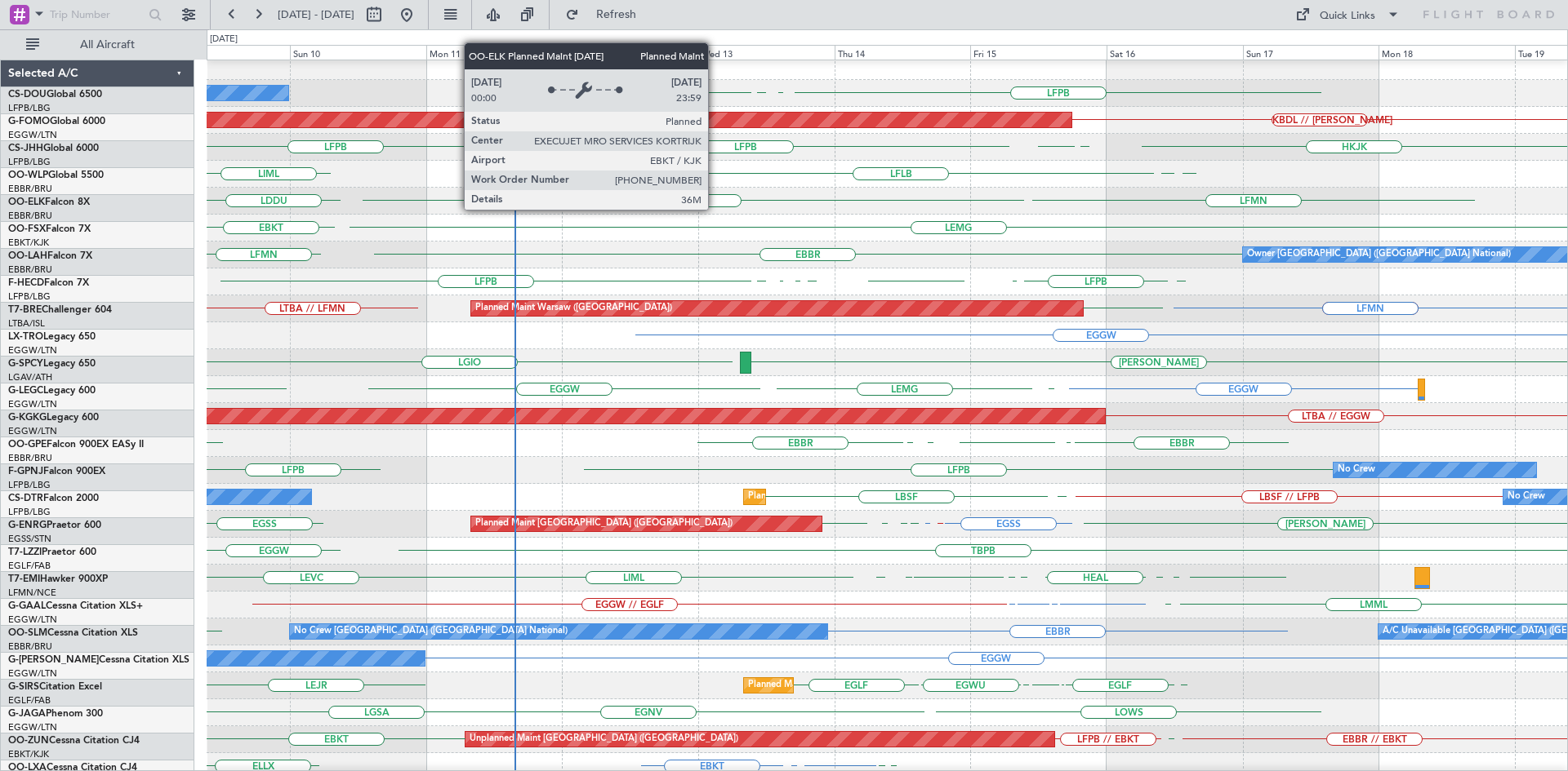
scroll to position [7, 0]
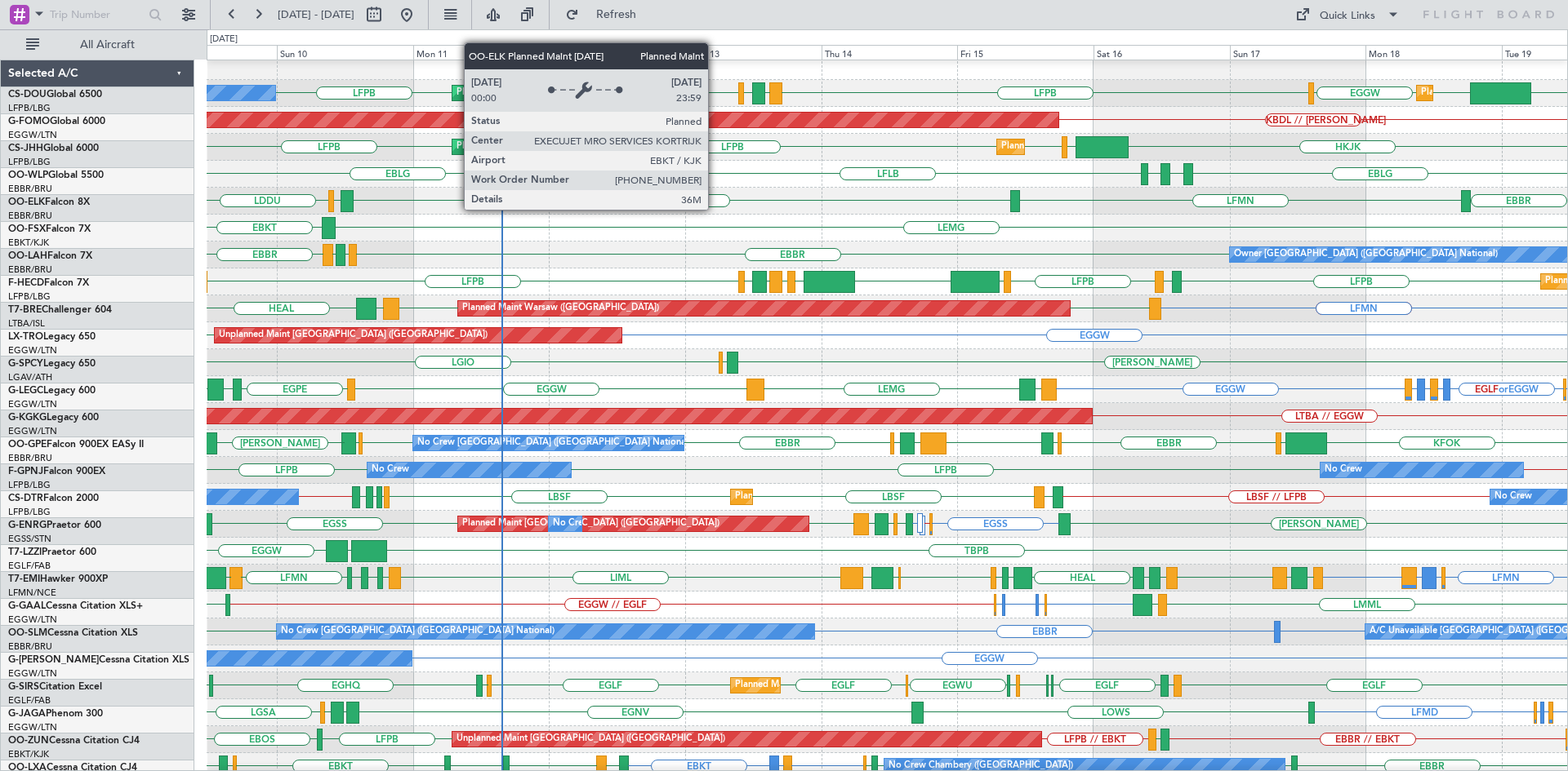
scroll to position [7, 0]
